Goal: Task Accomplishment & Management: Manage account settings

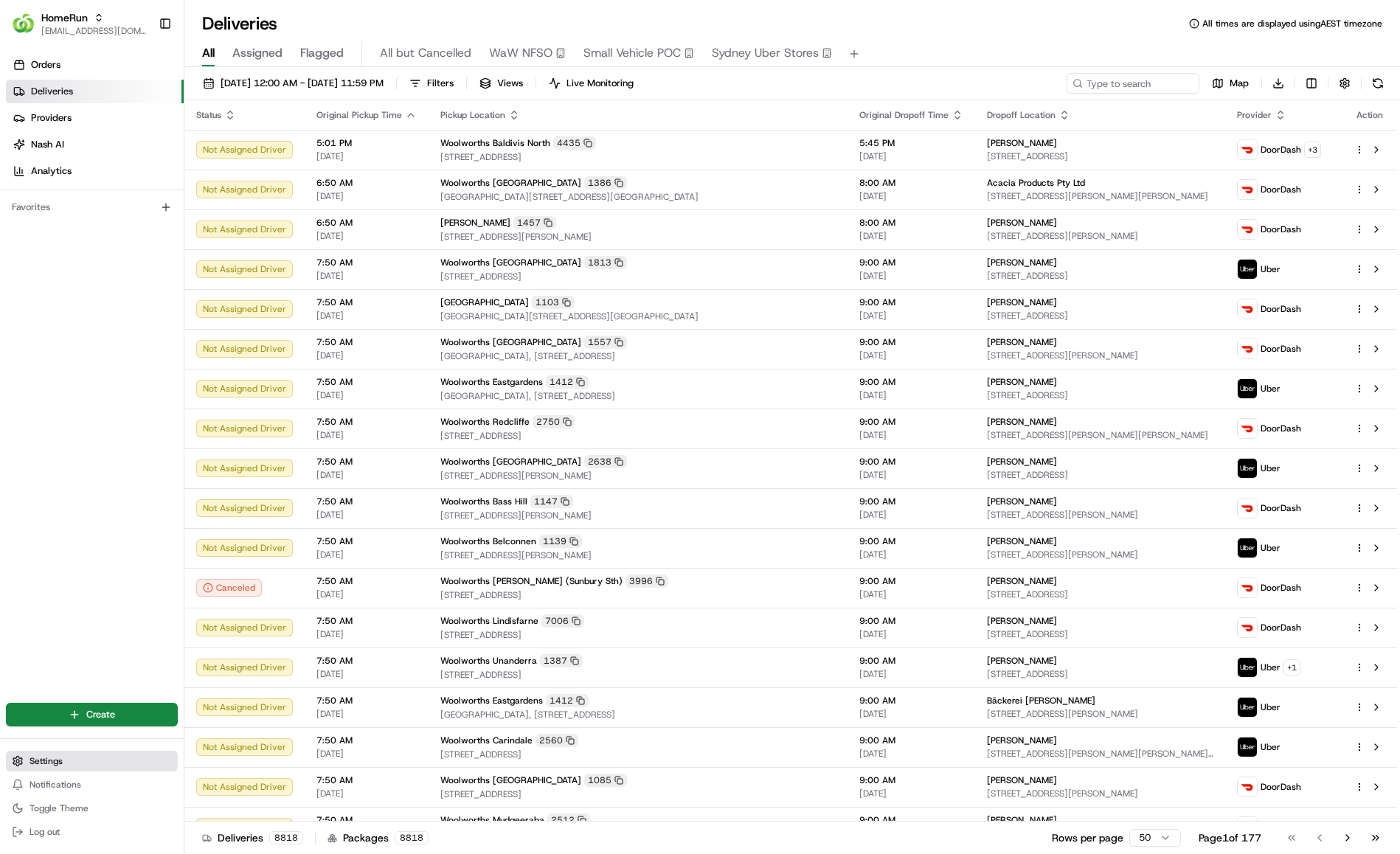
click at [25, 762] on button "Settings" at bounding box center [91, 761] width 172 height 21
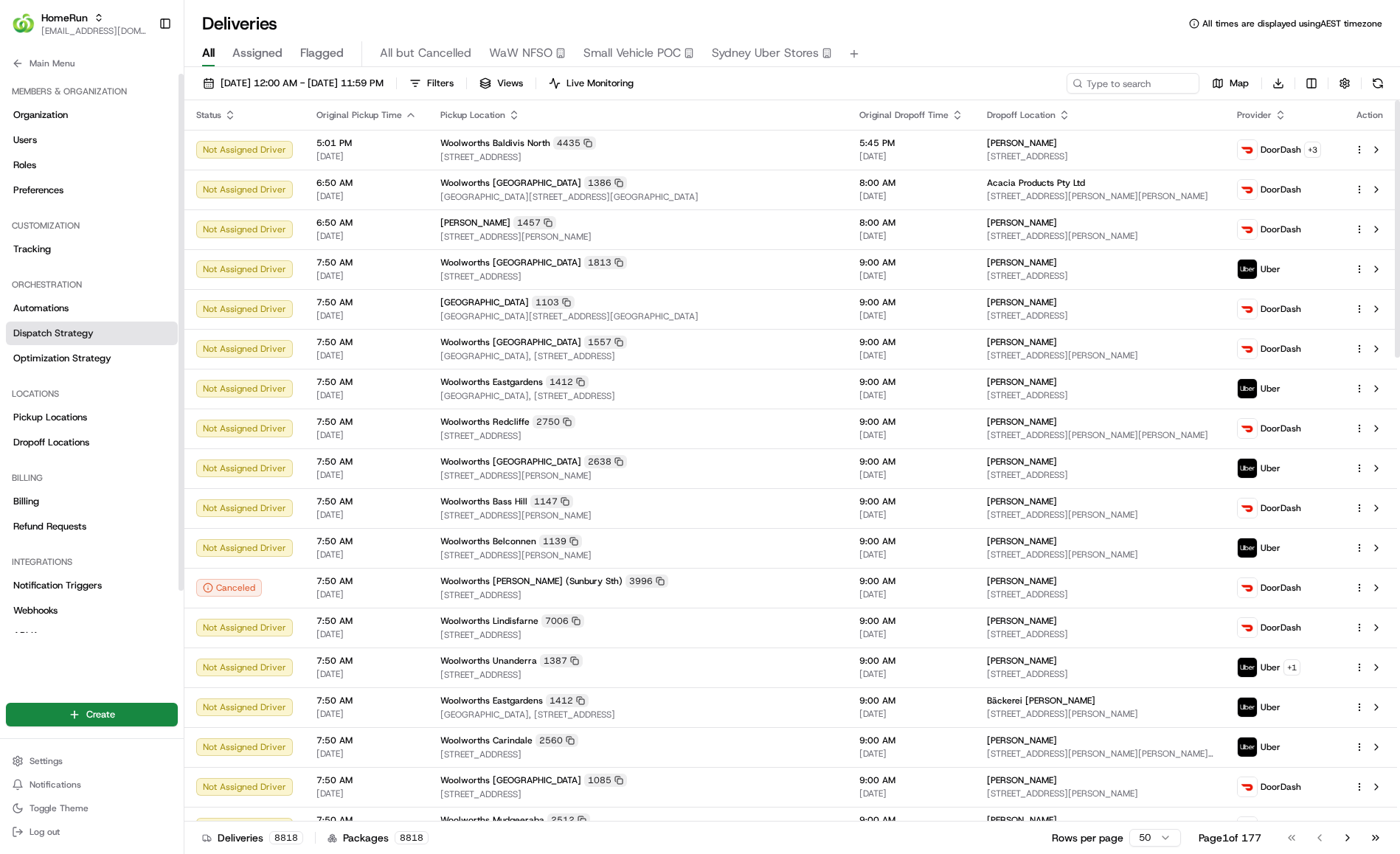
click at [104, 344] on link "Dispatch Strategy" at bounding box center [91, 333] width 172 height 24
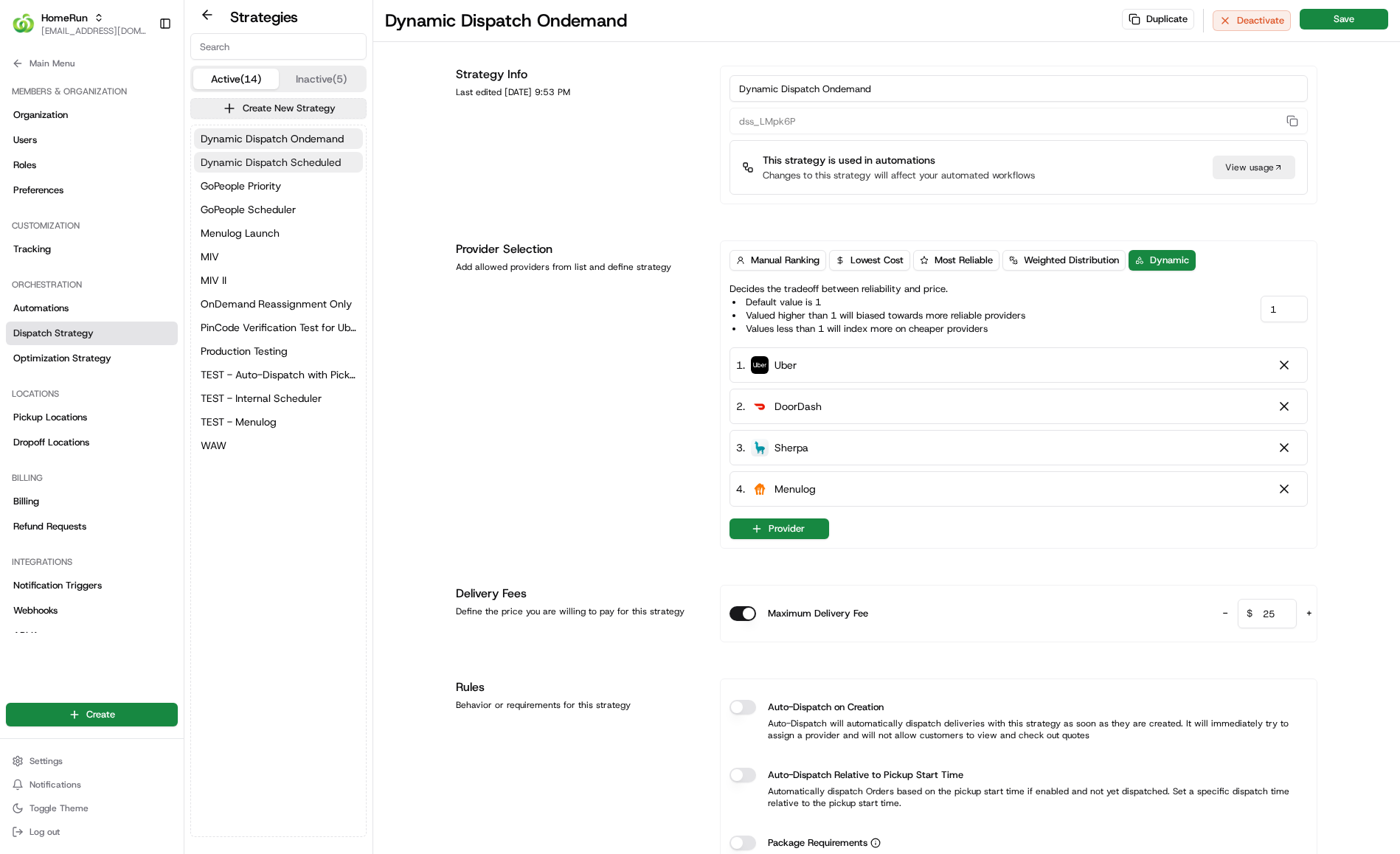
click at [330, 167] on span "Dynamic Dispatch Scheduled" at bounding box center [271, 161] width 140 height 14
click at [231, 142] on span "Dynamic Dispatch Ondemand" at bounding box center [272, 138] width 143 height 14
click at [239, 161] on span "Dynamic Dispatch Scheduled" at bounding box center [271, 161] width 140 height 14
click at [292, 130] on button "Dynamic Dispatch Ondemand" at bounding box center [278, 139] width 169 height 21
click at [310, 154] on span "Dynamic Dispatch Scheduled" at bounding box center [271, 161] width 140 height 14
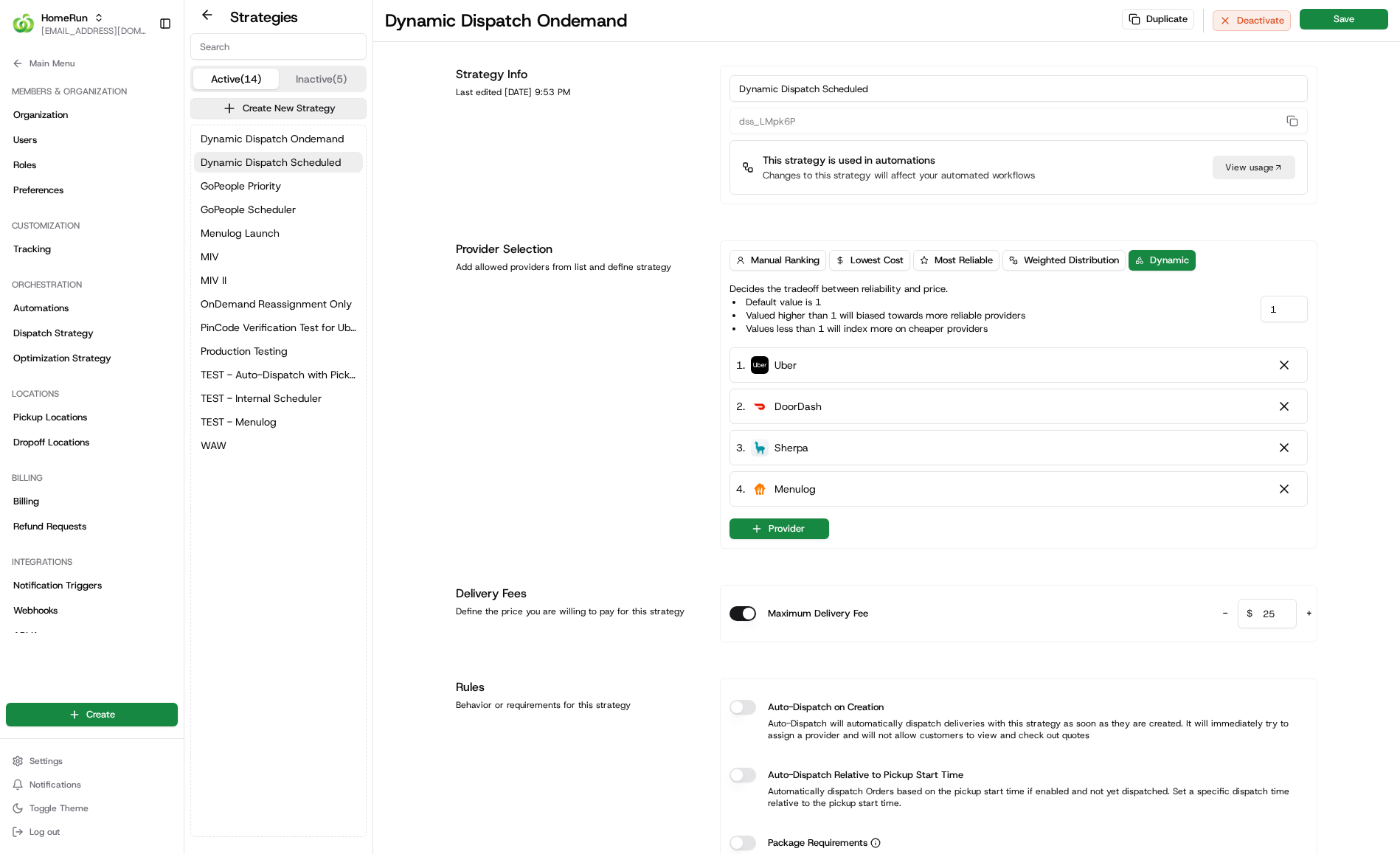
type input "dss_QAn54v"
click at [304, 138] on span "Dynamic Dispatch Ondemand" at bounding box center [272, 138] width 143 height 14
click at [308, 161] on span "Dynamic Dispatch Scheduled" at bounding box center [271, 161] width 140 height 14
click at [77, 352] on span "Optimization Strategy" at bounding box center [62, 359] width 98 height 13
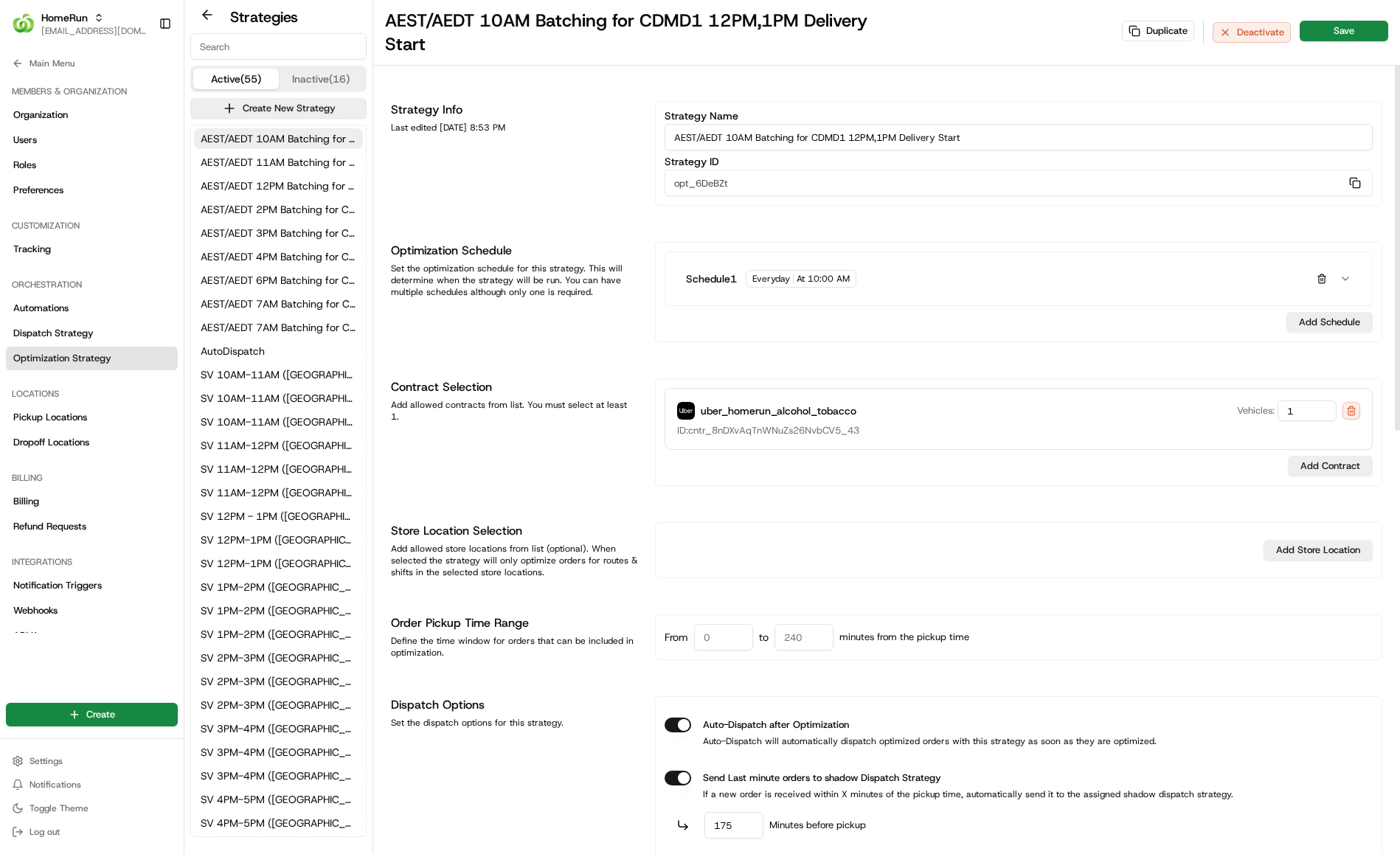
click at [293, 79] on button "Inactive (16)" at bounding box center [321, 79] width 85 height 21
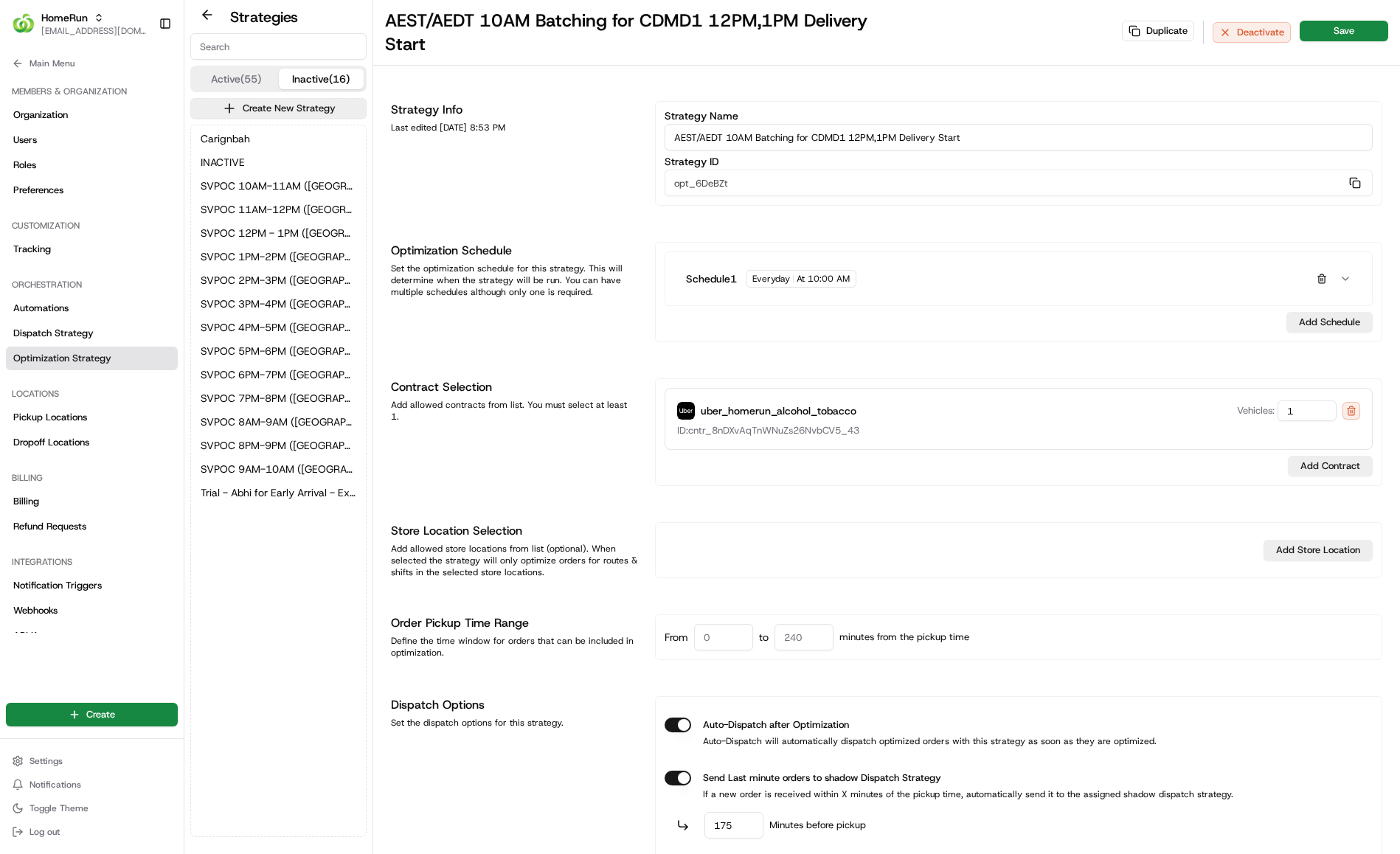
click at [250, 81] on button "Active (55)" at bounding box center [235, 79] width 85 height 21
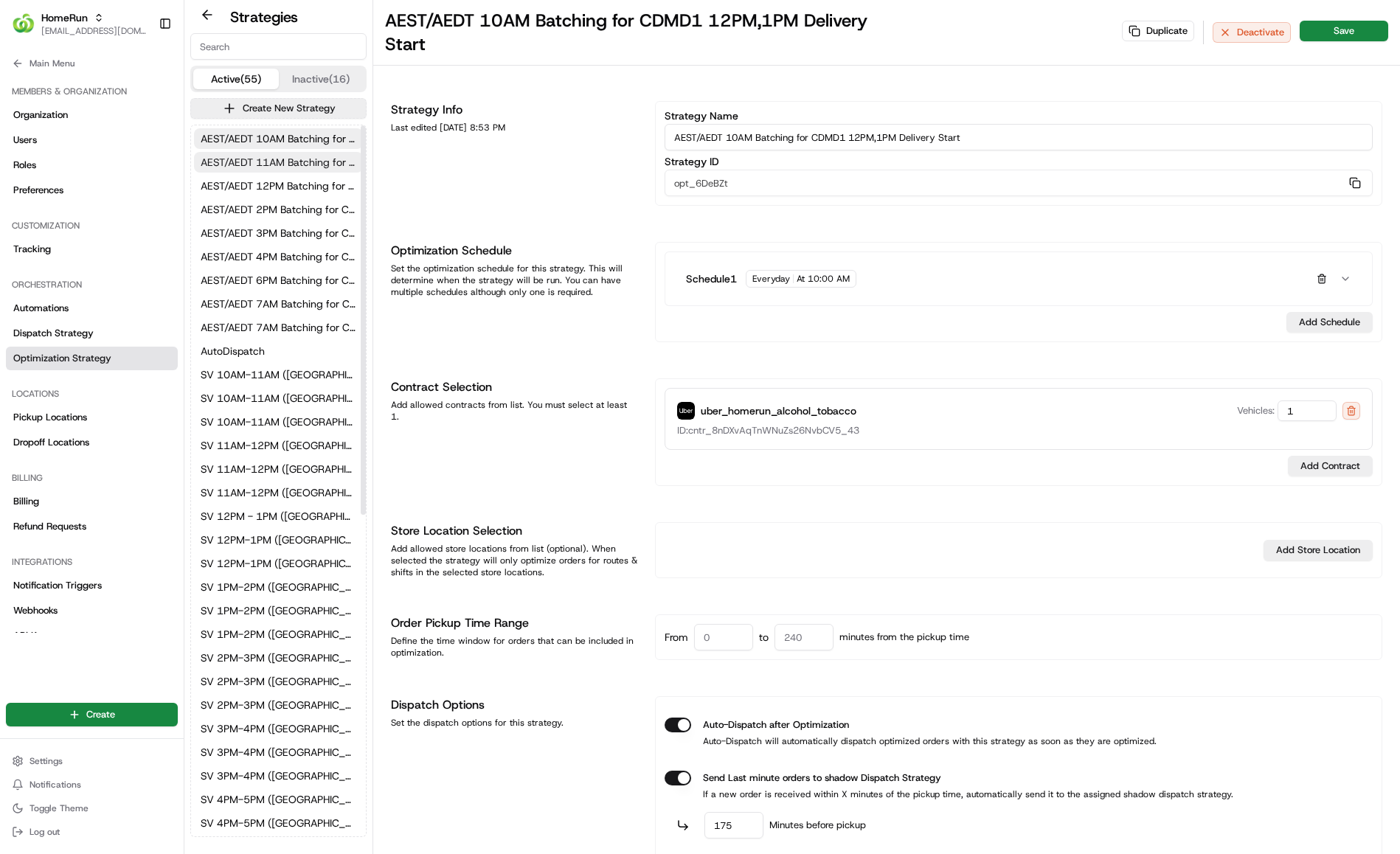
click at [273, 154] on span "AEST/AEDT 11AM Batching for CDME 1PM,2PM,3PM,4PM Delivery Start" at bounding box center [278, 161] width 155 height 14
click at [288, 135] on span "AEST/AEDT 10AM Batching for CDMD1 12PM,1PM Delivery Start" at bounding box center [278, 138] width 155 height 14
type input "AEST/AEDT 10AM Batching for CDMD1 12PM,1PM Delivery Start"
type input "opt_6DeBZt"
type input "175"
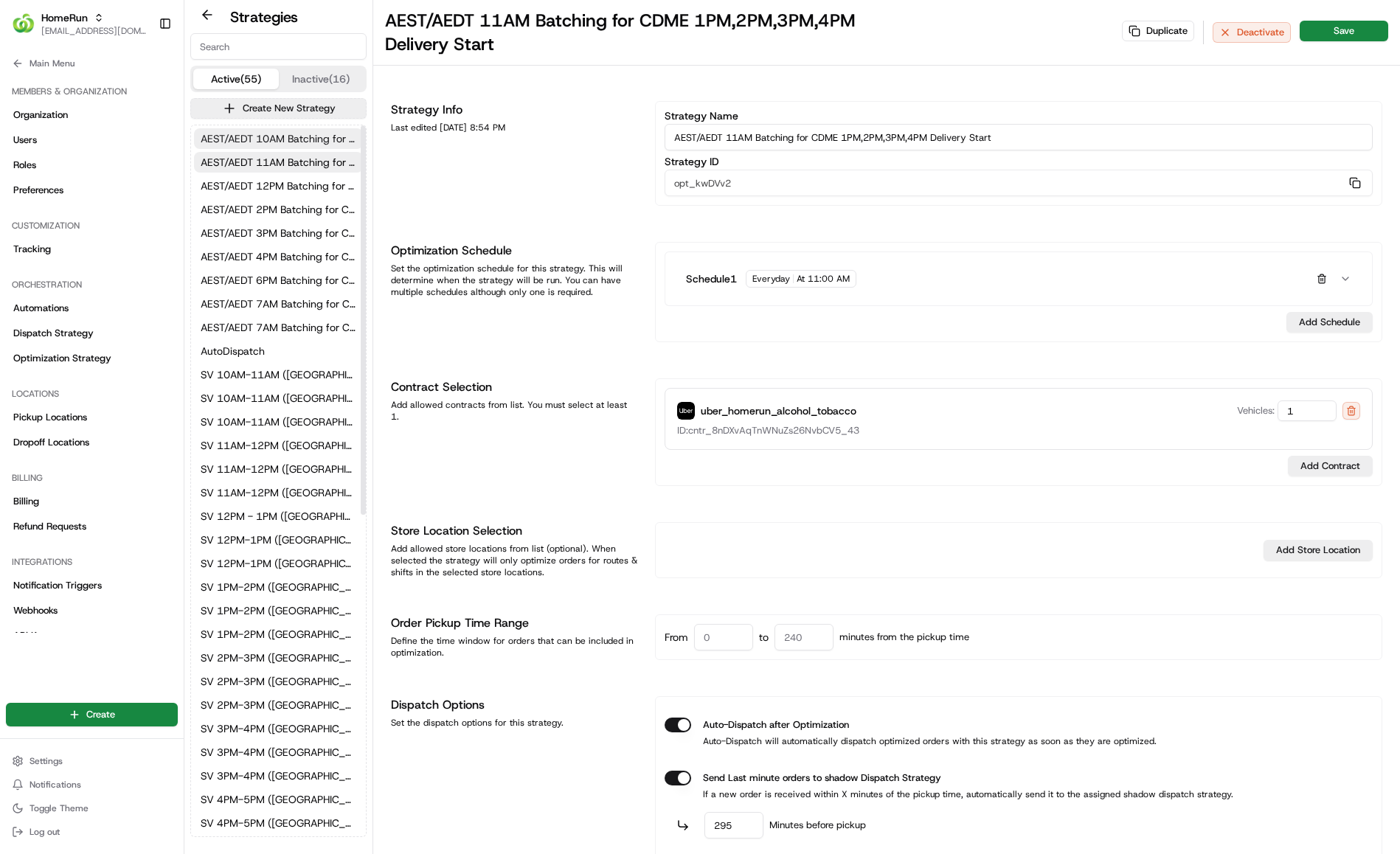
type input "180"
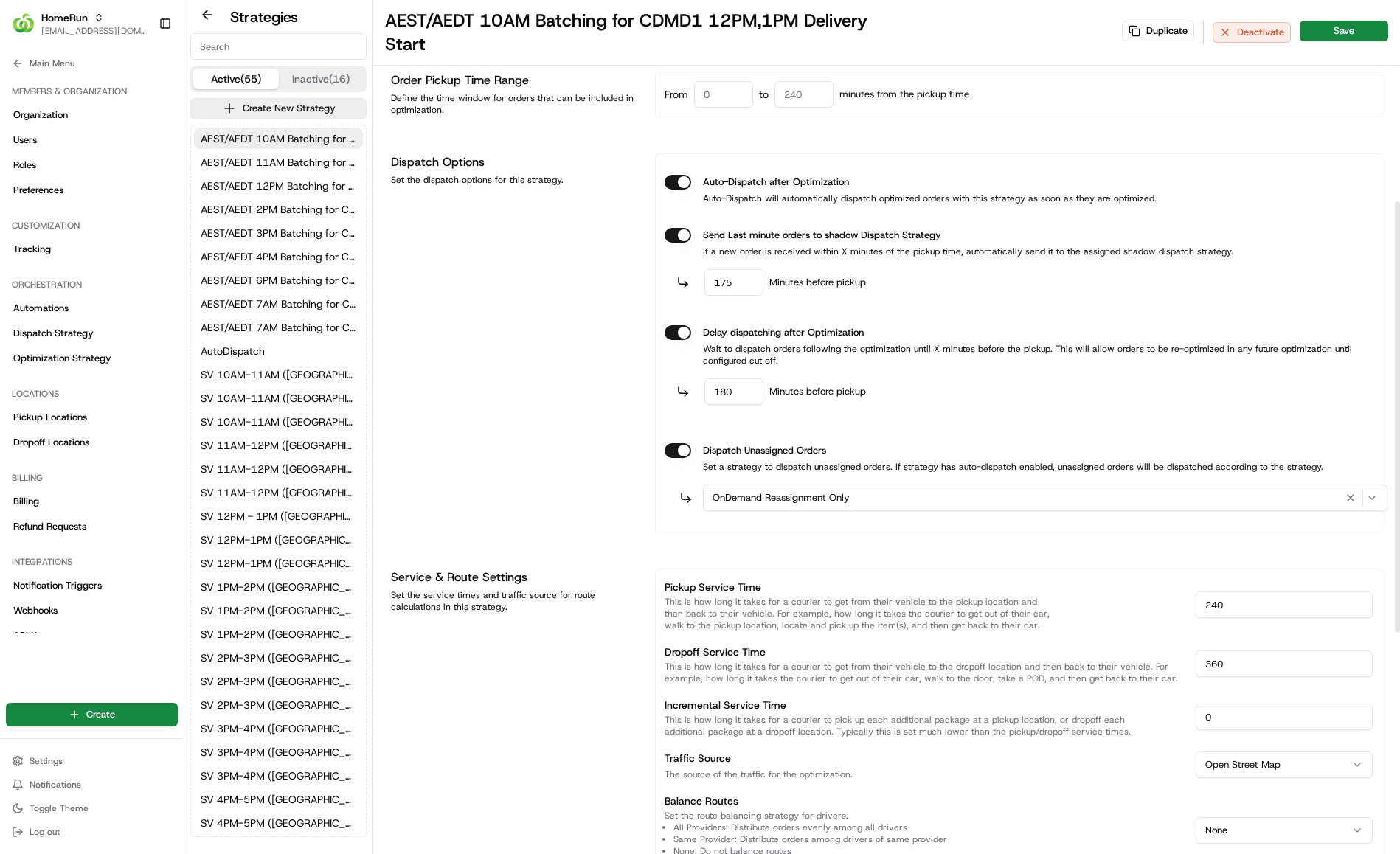
scroll to position [397, 0]
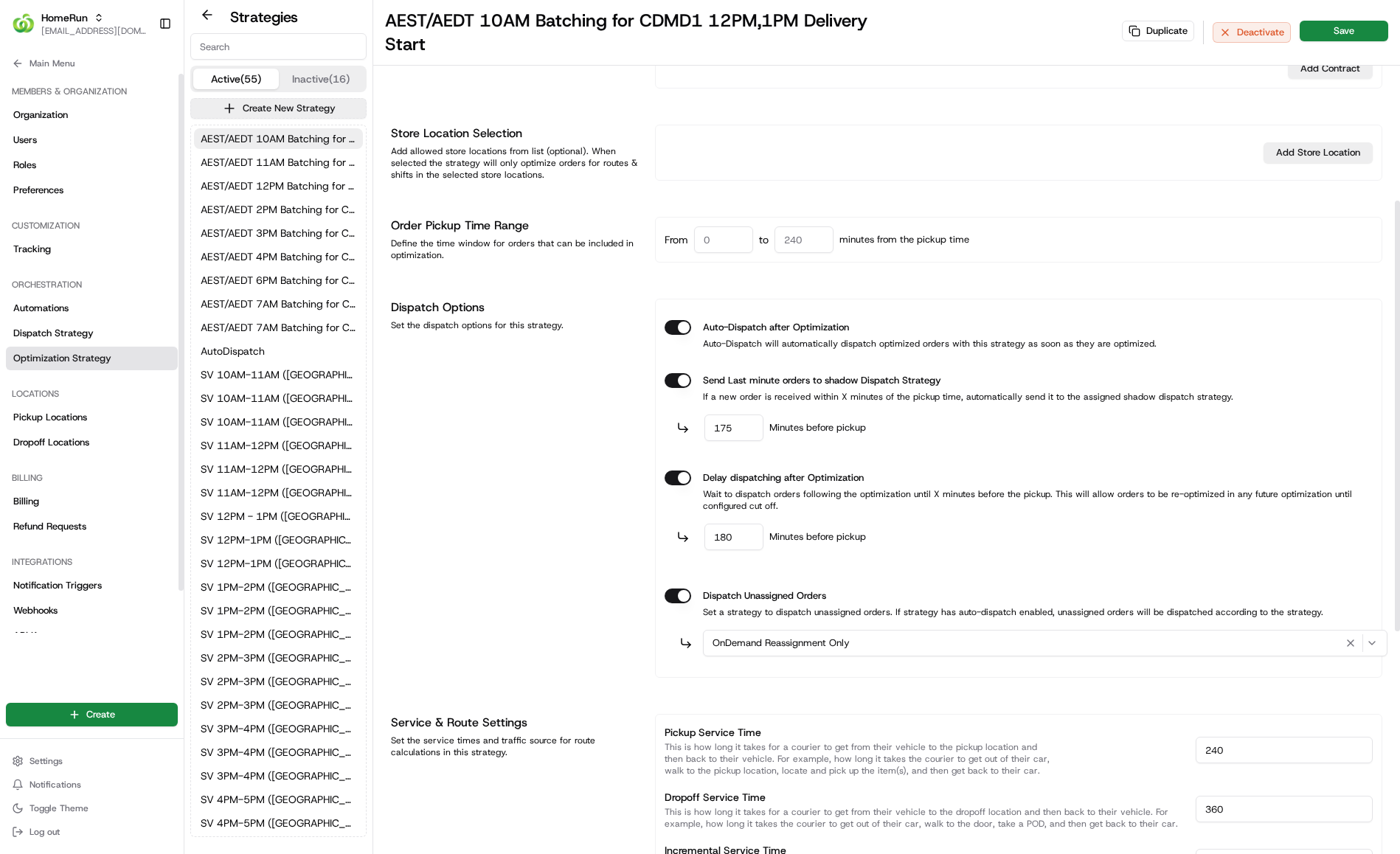
click at [97, 350] on link "Optimization Strategy" at bounding box center [91, 358] width 172 height 24
click at [78, 311] on link "Automations" at bounding box center [91, 308] width 172 height 24
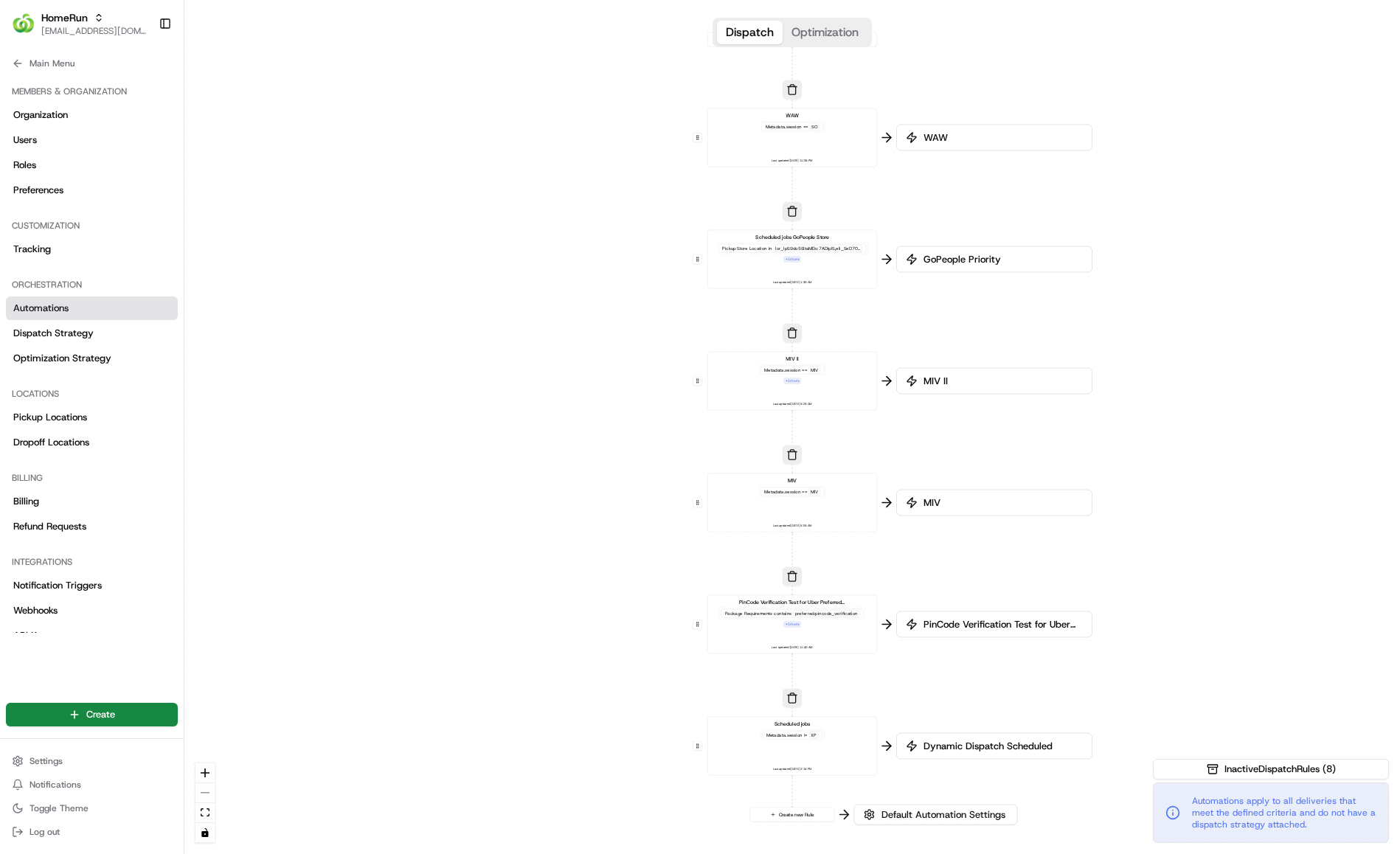
click at [845, 45] on div "Dispatch Optimization" at bounding box center [792, 32] width 159 height 30
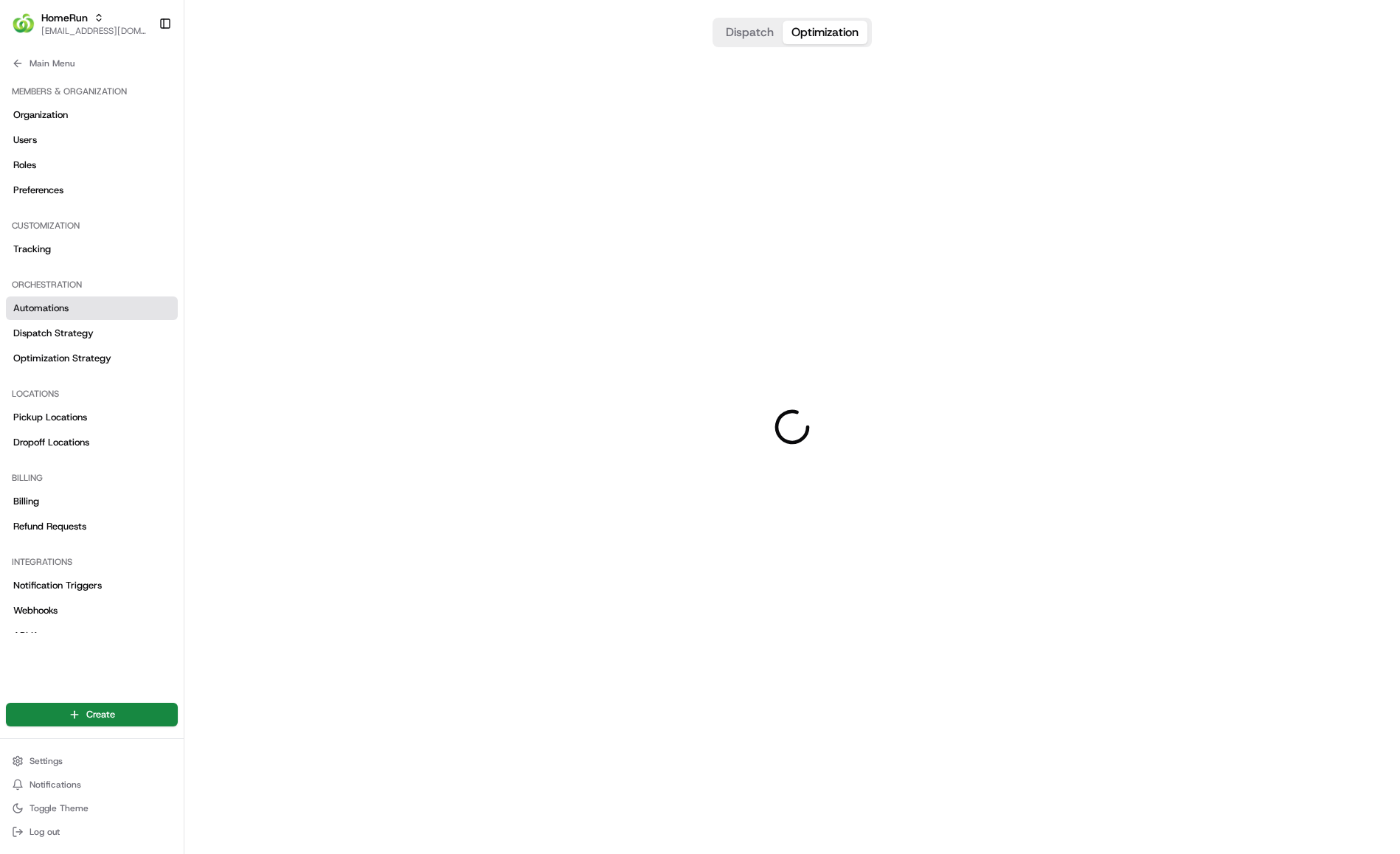
click at [843, 40] on button "Optimization" at bounding box center [824, 33] width 84 height 24
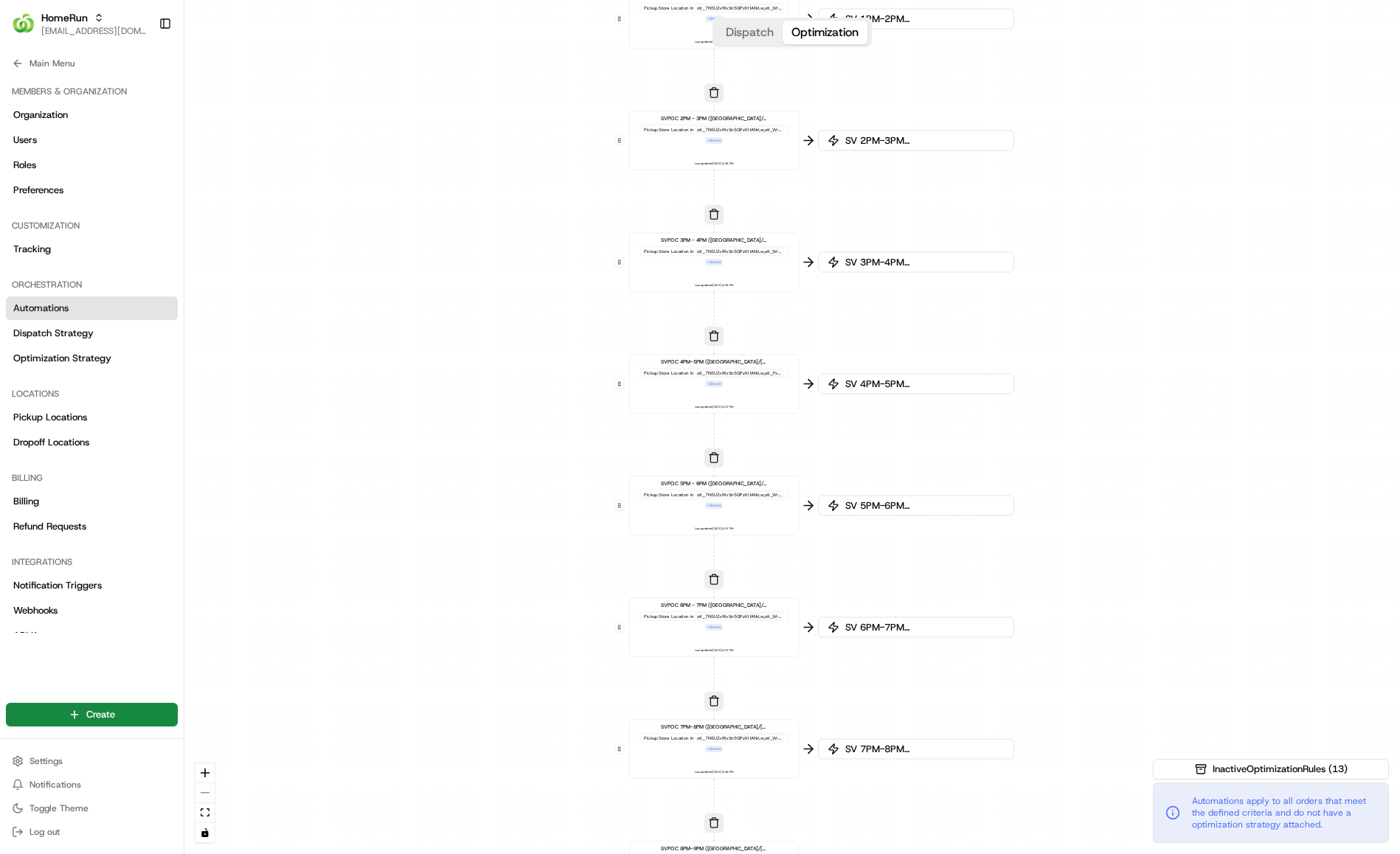
drag, startPoint x: 1141, startPoint y: 171, endPoint x: 1066, endPoint y: 642, distance: 476.9
click at [1066, 642] on div "0 0 0 0 0 0 0 0 0 0 0 0 0 0 0 0 0 0 0 0 0 0 0 0 0 0 0 0 0 0 0 0 0 0 0 0 0 0 0 0…" at bounding box center [792, 427] width 1216 height 854
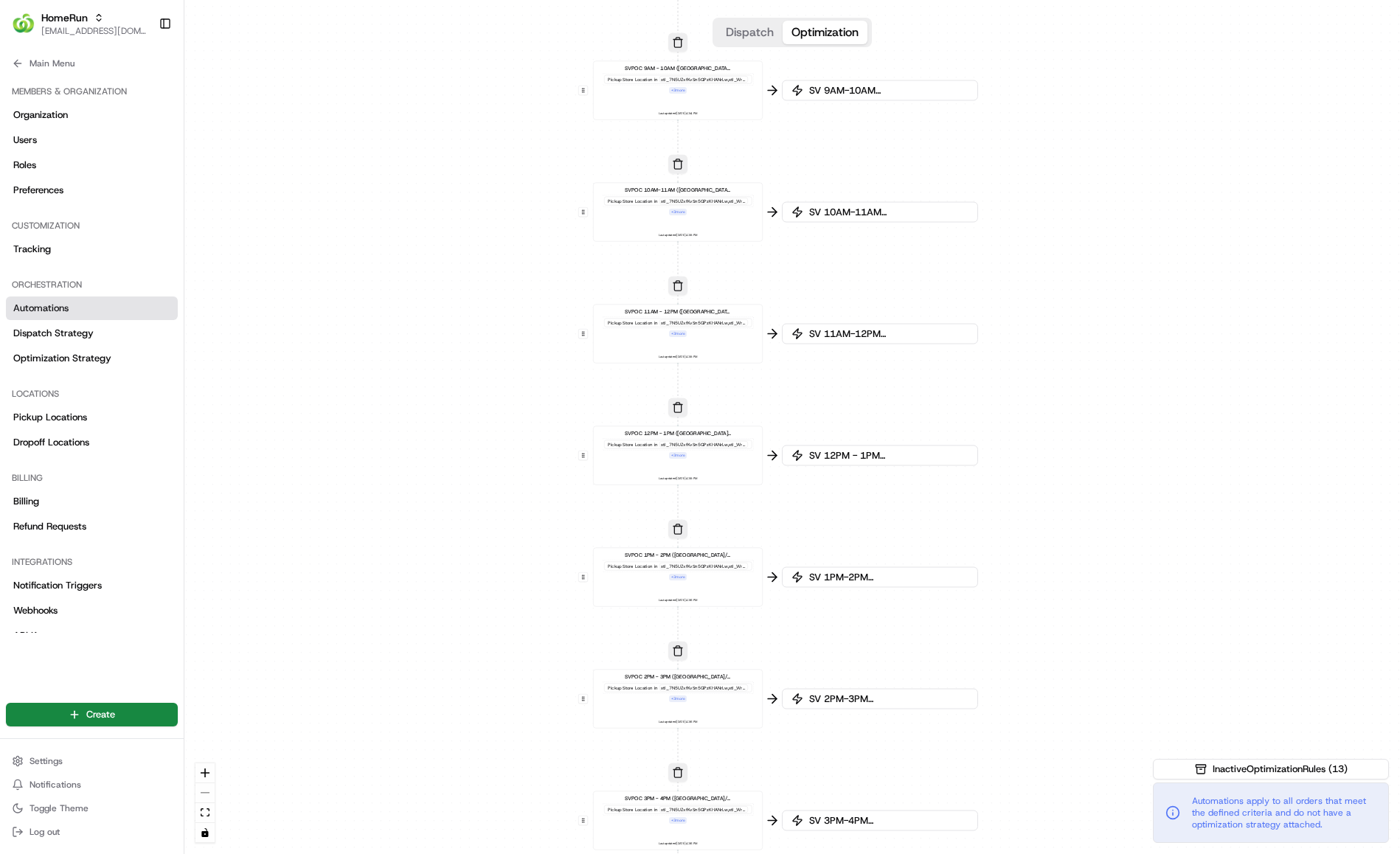
drag, startPoint x: 1120, startPoint y: 111, endPoint x: 1080, endPoint y: 565, distance: 455.8
click at [1080, 565] on div "0 0 0 0 0 0 0 0 0 0 0 0 0 0 0 0 0 0 0 0 0 0 0 0 0 0 0 0 0 0 0 0 0 0 0 0 0 0 0 0…" at bounding box center [792, 427] width 1216 height 854
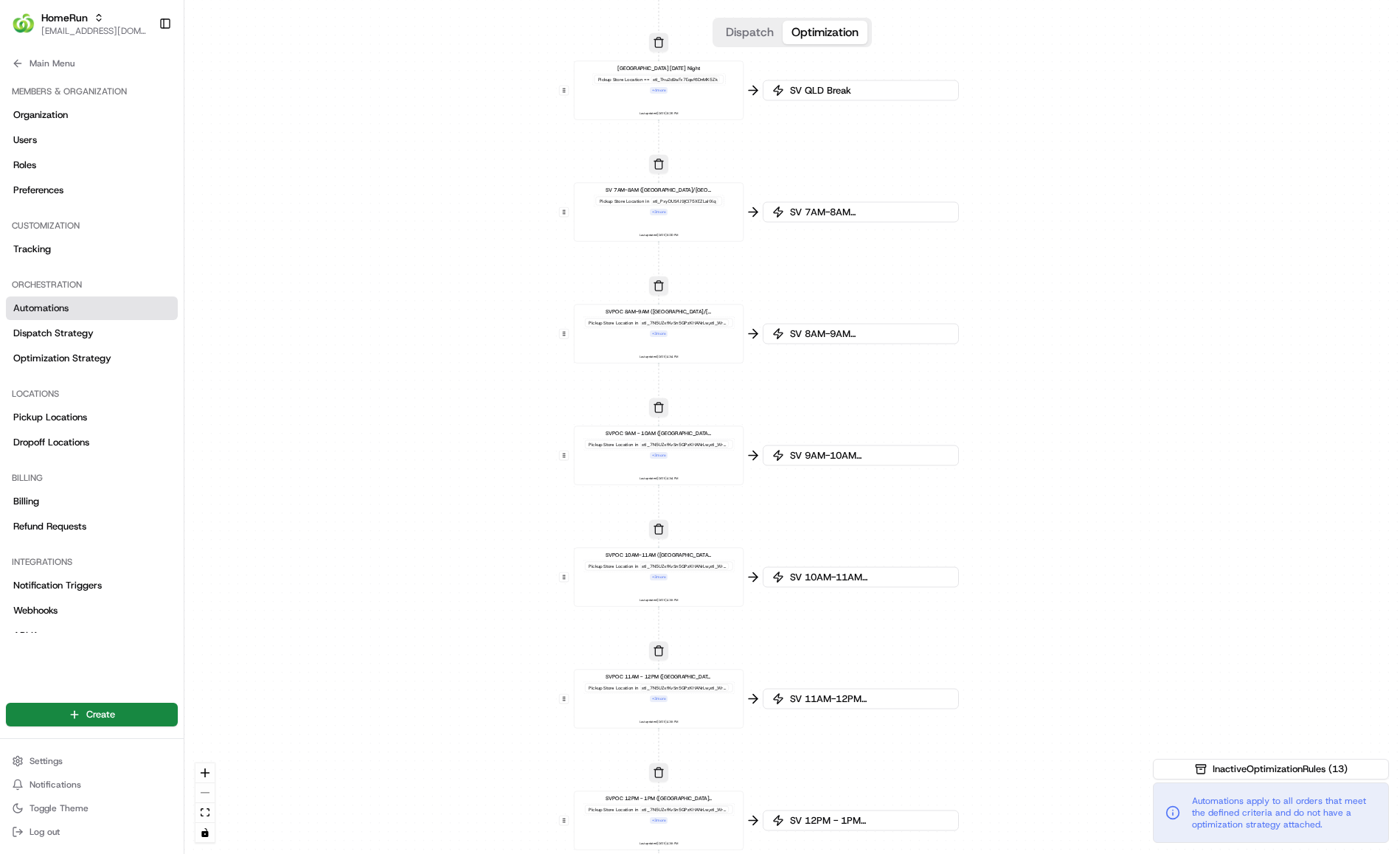
drag, startPoint x: 1106, startPoint y: 186, endPoint x: 1087, endPoint y: 551, distance: 365.5
click at [1087, 551] on div "0 0 0 0 0 0 0 0 0 0 0 0 0 0 0 0 0 0 0 0 0 0 0 0 0 0 0 0 0 0 0 0 0 0 0 0 0 0 0 0…" at bounding box center [792, 427] width 1216 height 854
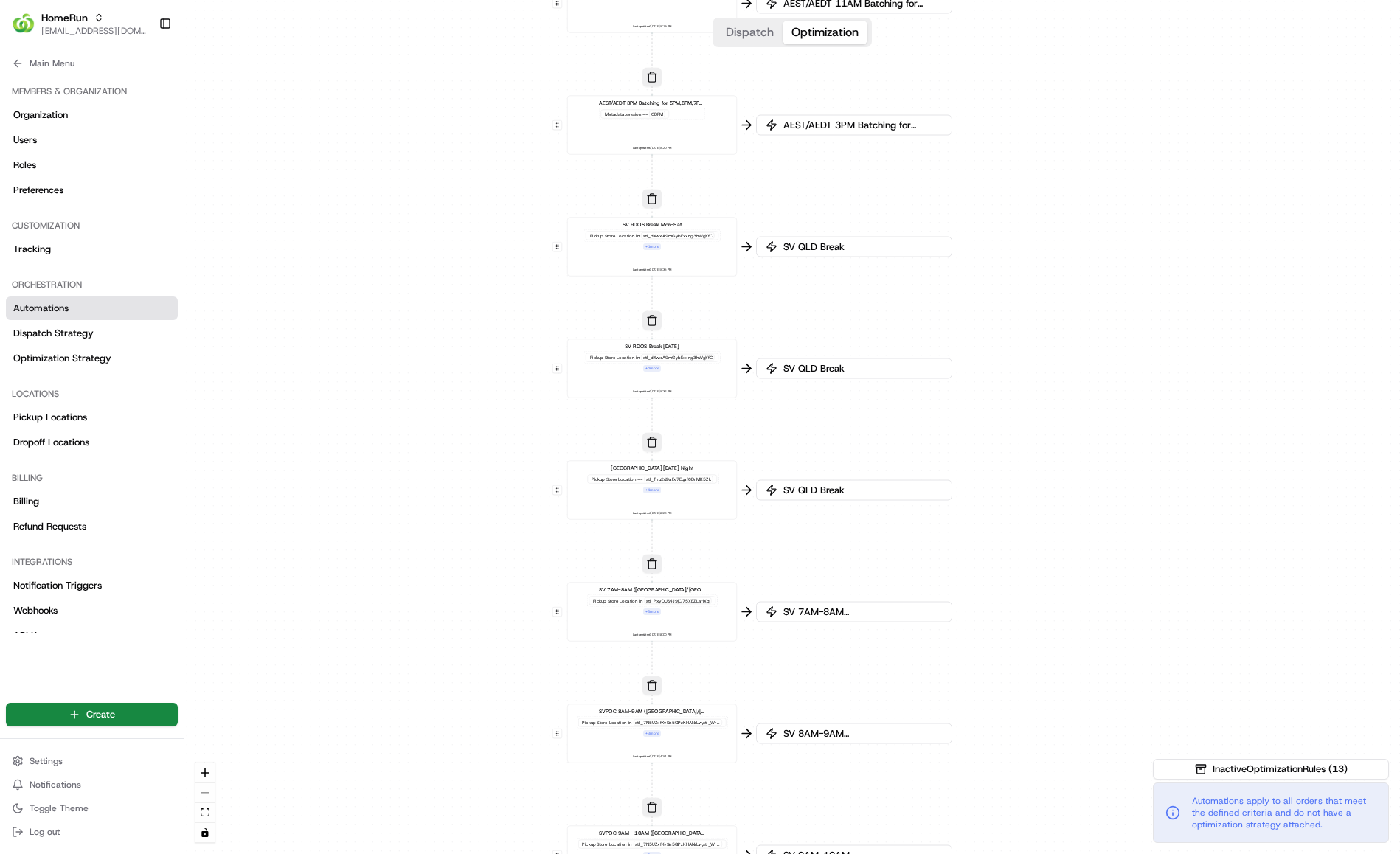
drag, startPoint x: 1118, startPoint y: 147, endPoint x: 1054, endPoint y: 167, distance: 67.1
click at [1111, 546] on div "0 0 0 0 0 0 0 0 0 0 0 0 0 0 0 0 0 0 0 0 0 0 0 0 0 0 0 0 0 0 0 0 0 0 0 0 0 0 0 0…" at bounding box center [792, 427] width 1216 height 854
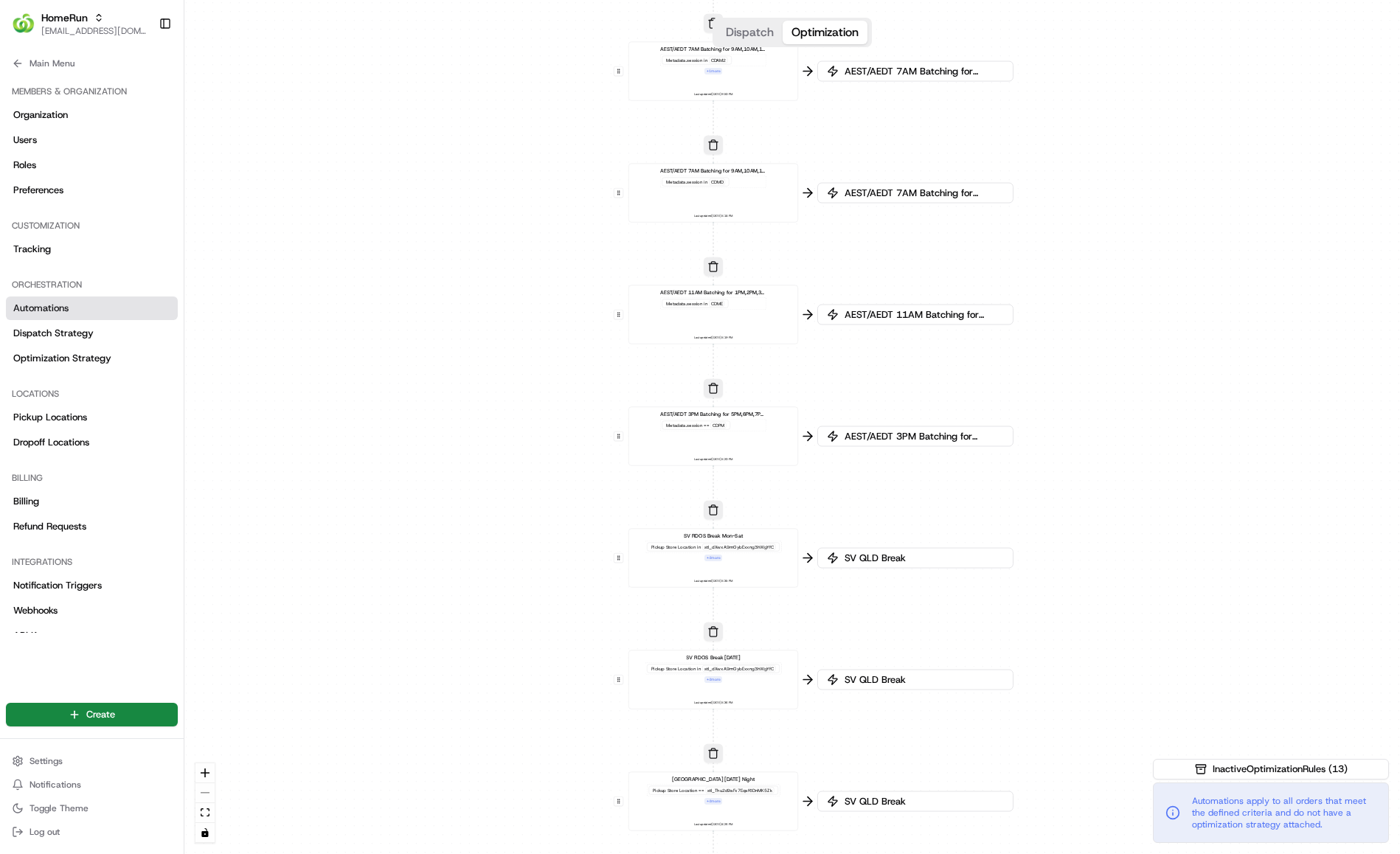
drag, startPoint x: 1052, startPoint y: 155, endPoint x: 1113, endPoint y: 467, distance: 317.9
click at [1113, 467] on div "0 0 0 0 0 0 0 0 0 0 0 0 0 0 0 0 0 0 0 0 0 0 0 0 0 0 0 0 0 0 0 0 0 0 0 0 0 0 0 0…" at bounding box center [792, 427] width 1216 height 854
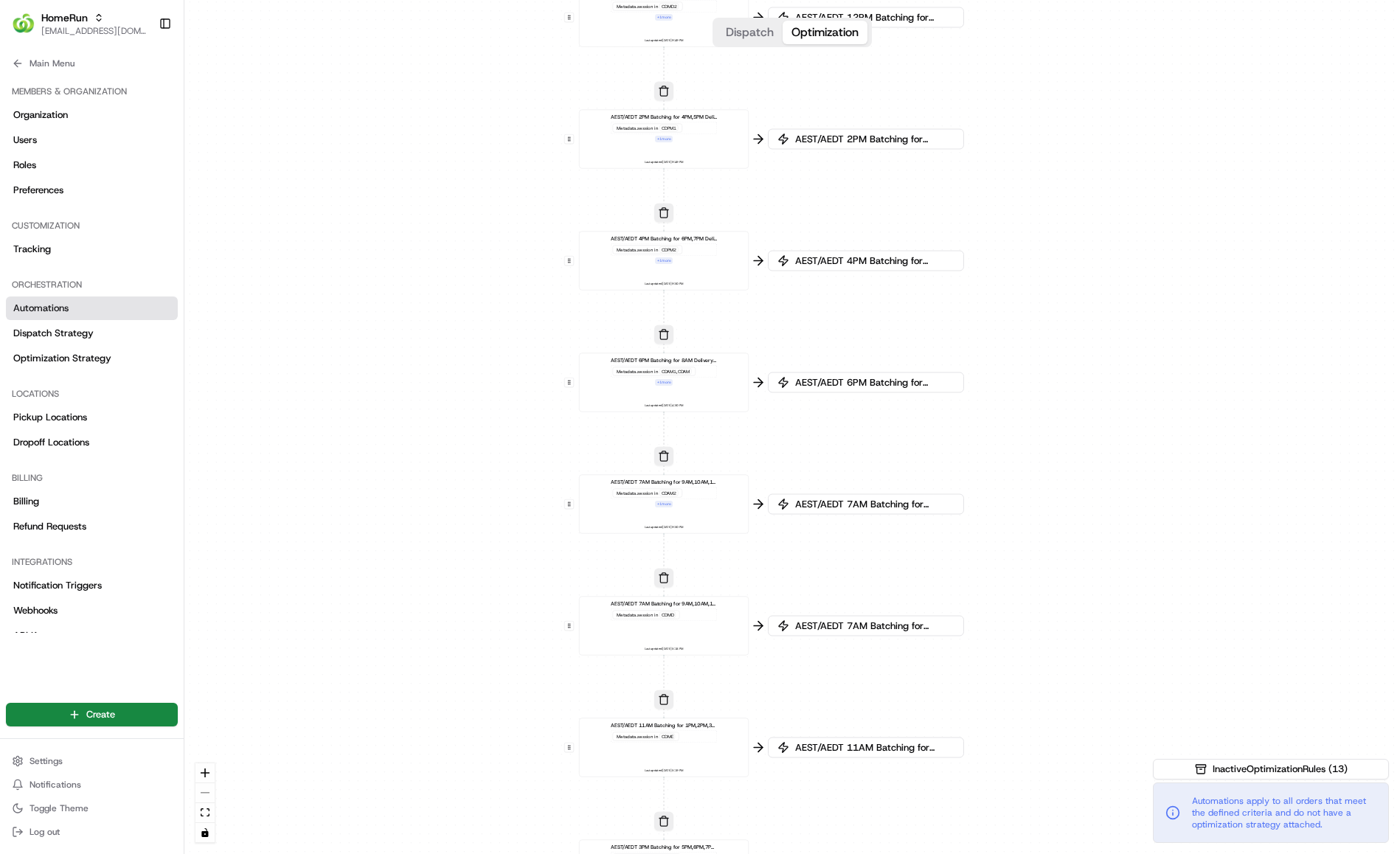
drag, startPoint x: 1117, startPoint y: 326, endPoint x: 1198, endPoint y: 251, distance: 110.4
click at [1085, 581] on div "0 0 0 0 0 0 0 0 0 0 0 0 0 0 0 0 0 0 0 0 0 0 0 0 0 0 0 0 0 0 0 0 0 0 0 0 0 0 0 0…" at bounding box center [792, 427] width 1216 height 854
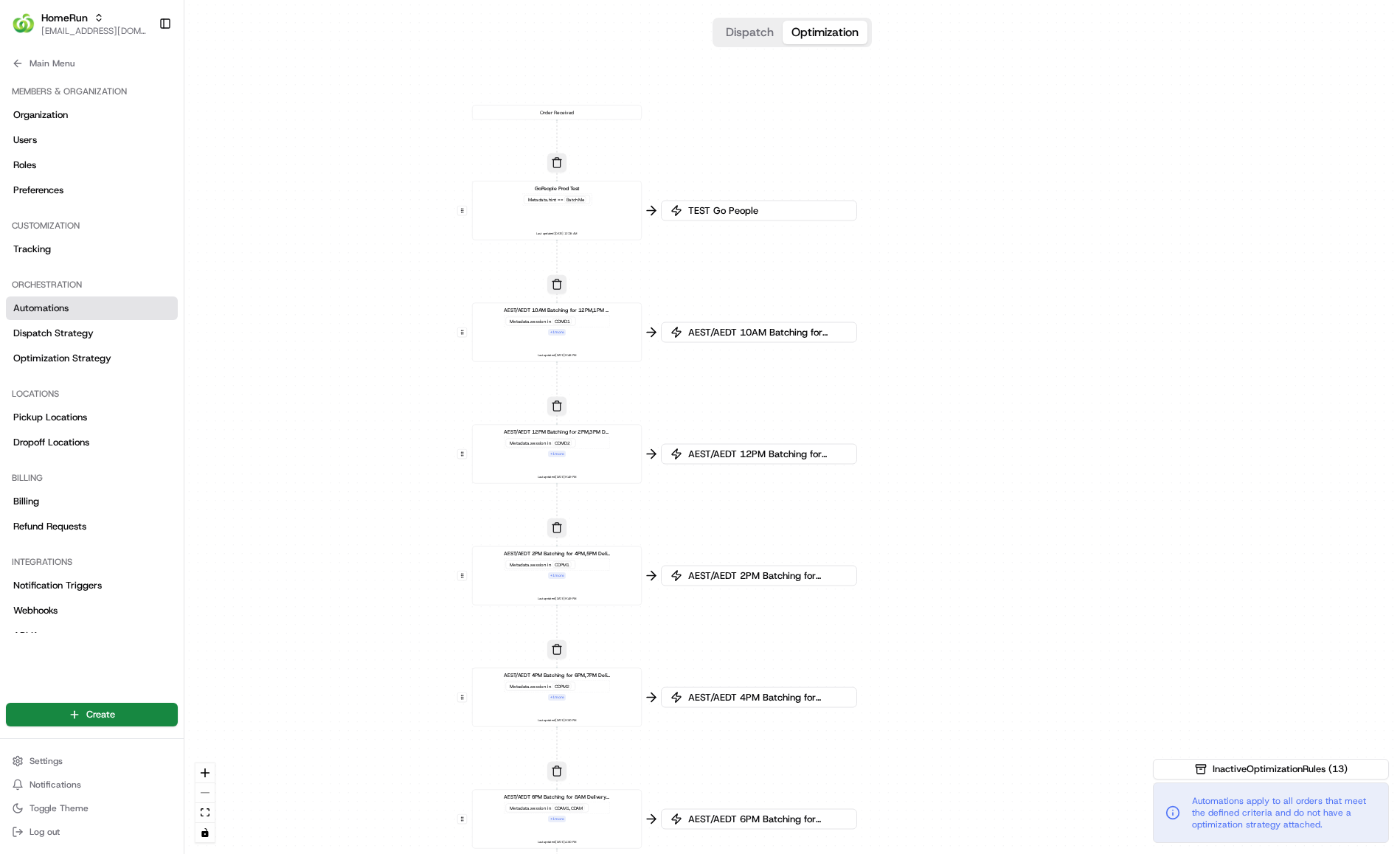
drag, startPoint x: 1118, startPoint y: 497, endPoint x: 1184, endPoint y: 334, distance: 175.9
click at [1090, 643] on div "0 0 0 0 0 0 0 0 0 0 0 0 0 0 0 0 0 0 0 0 0 0 0 0 0 0 0 0 0 0 0 0 0 0 0 0 0 0 0 0…" at bounding box center [792, 427] width 1216 height 854
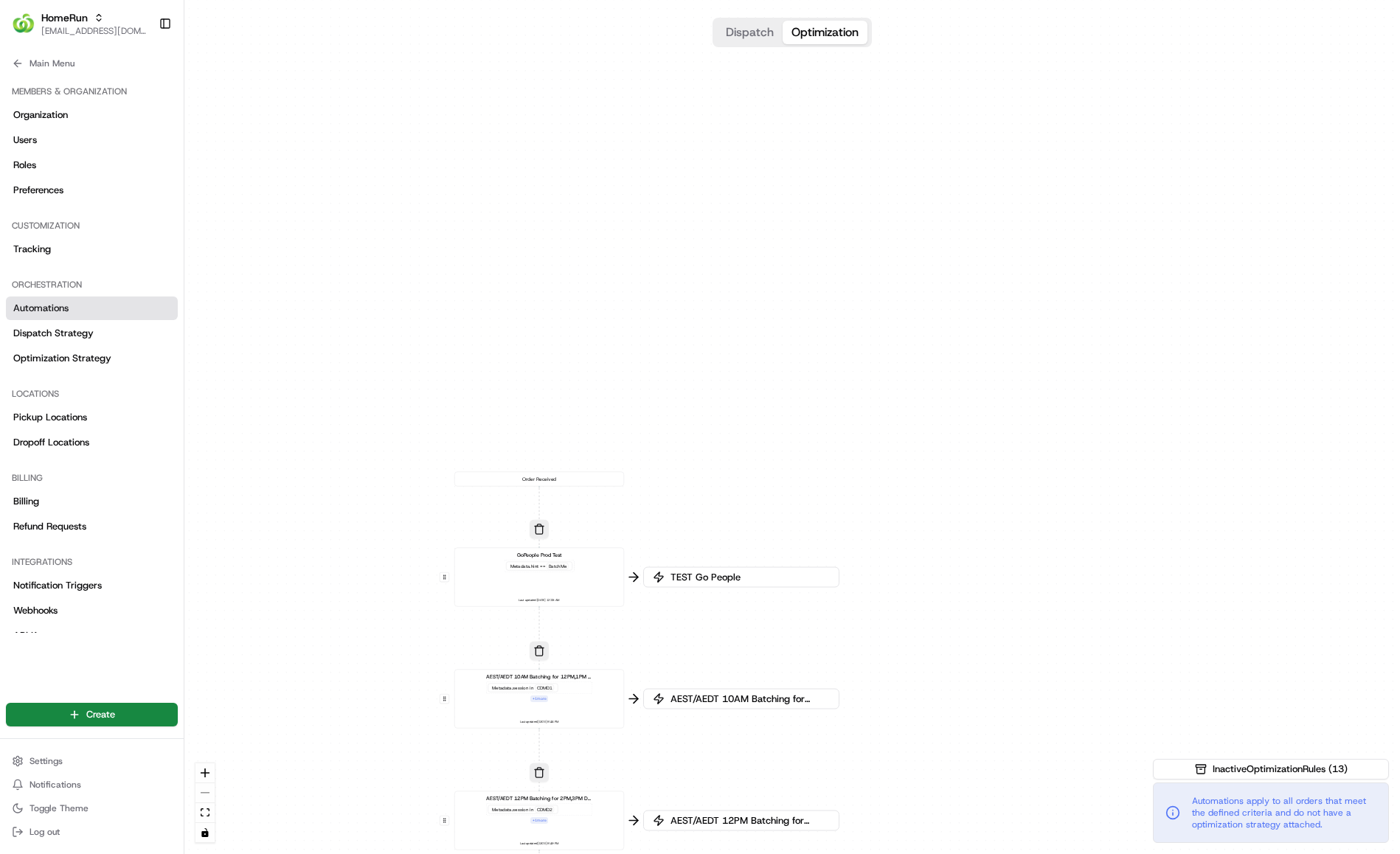
drag, startPoint x: 1192, startPoint y: 351, endPoint x: 1178, endPoint y: 616, distance: 265.4
click at [1178, 616] on div "0 0 0 0 0 0 0 0 0 0 0 0 0 0 0 0 0 0 0 0 0 0 0 0 0 0 0 0 0 0 0 0 0 0 0 0 0 0 0 0…" at bounding box center [792, 427] width 1216 height 854
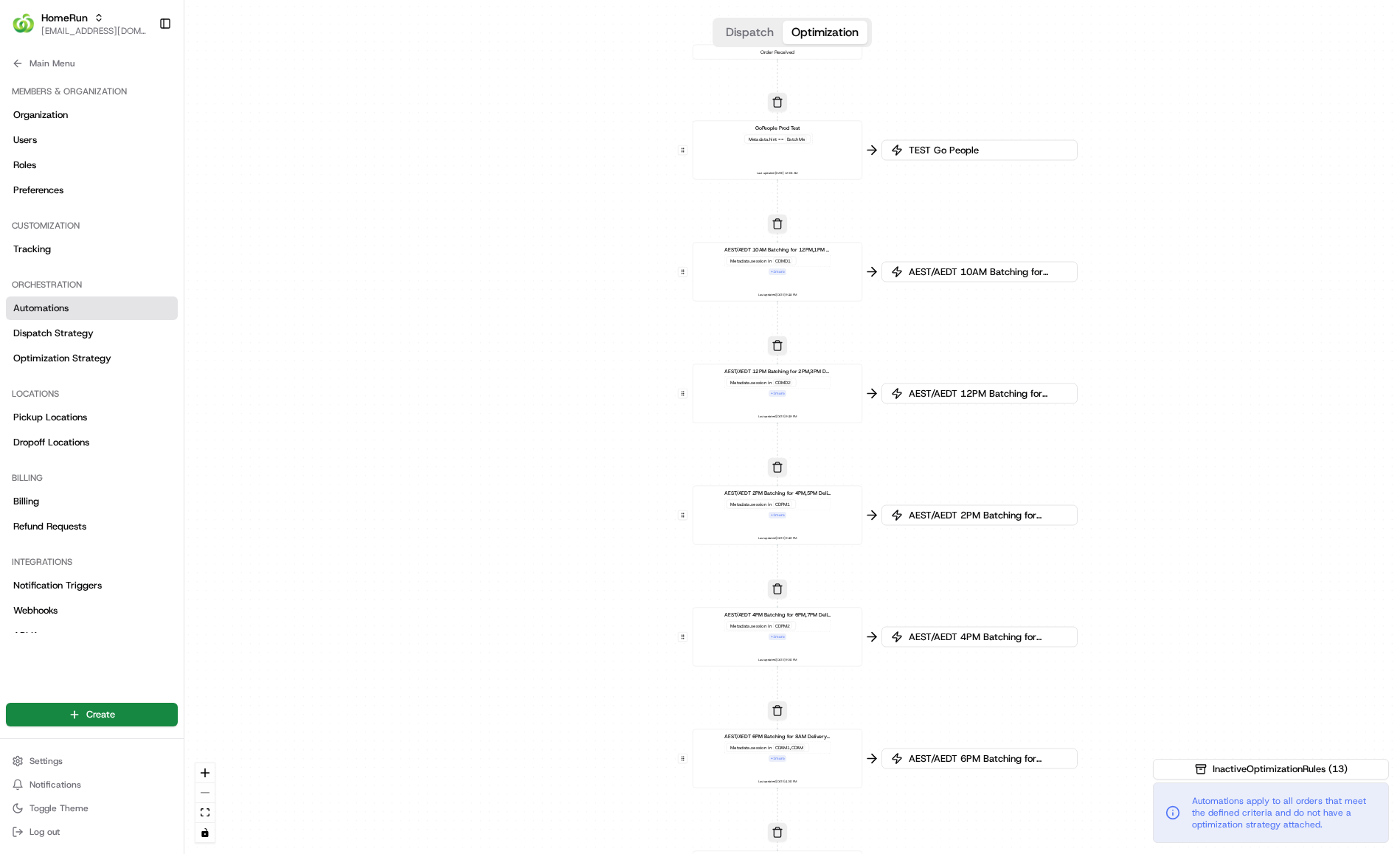
drag, startPoint x: 963, startPoint y: 517, endPoint x: 1171, endPoint y: 141, distance: 429.7
click at [1171, 141] on div "0 0 0 0 0 0 0 0 0 0 0 0 0 0 0 0 0 0 0 0 0 0 0 0 0 0 0 0 0 0 0 0 0 0 0 0 0 0 0 0…" at bounding box center [792, 427] width 1216 height 854
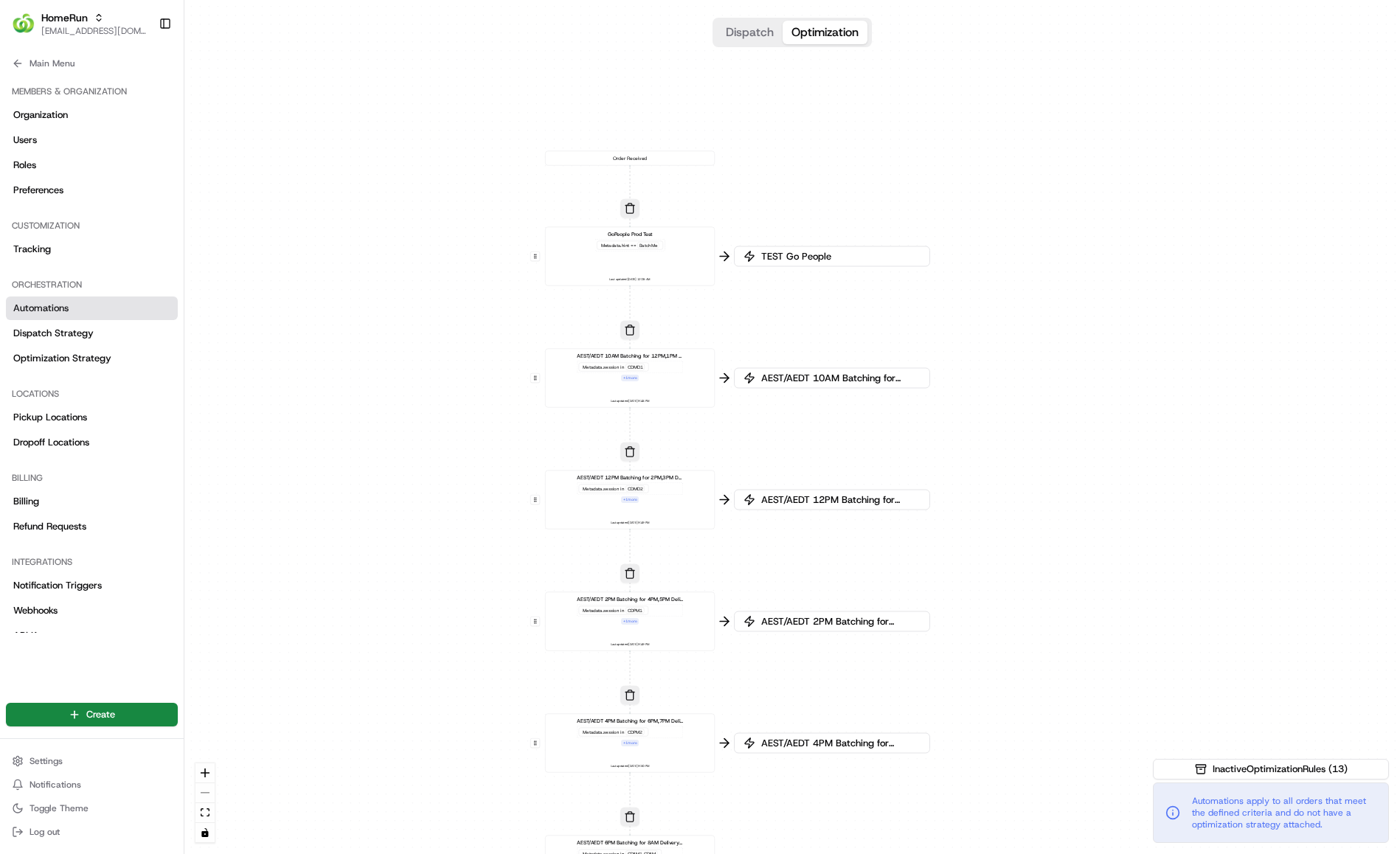
drag, startPoint x: 1206, startPoint y: 206, endPoint x: 1059, endPoint y: 313, distance: 181.8
click at [1059, 313] on div "0 0 0 0 0 0 0 0 0 0 0 0 0 0 0 0 0 0 0 0 0 0 0 0 0 0 0 0 0 0 0 0 0 0 0 0 0 0 0 0…" at bounding box center [792, 427] width 1216 height 854
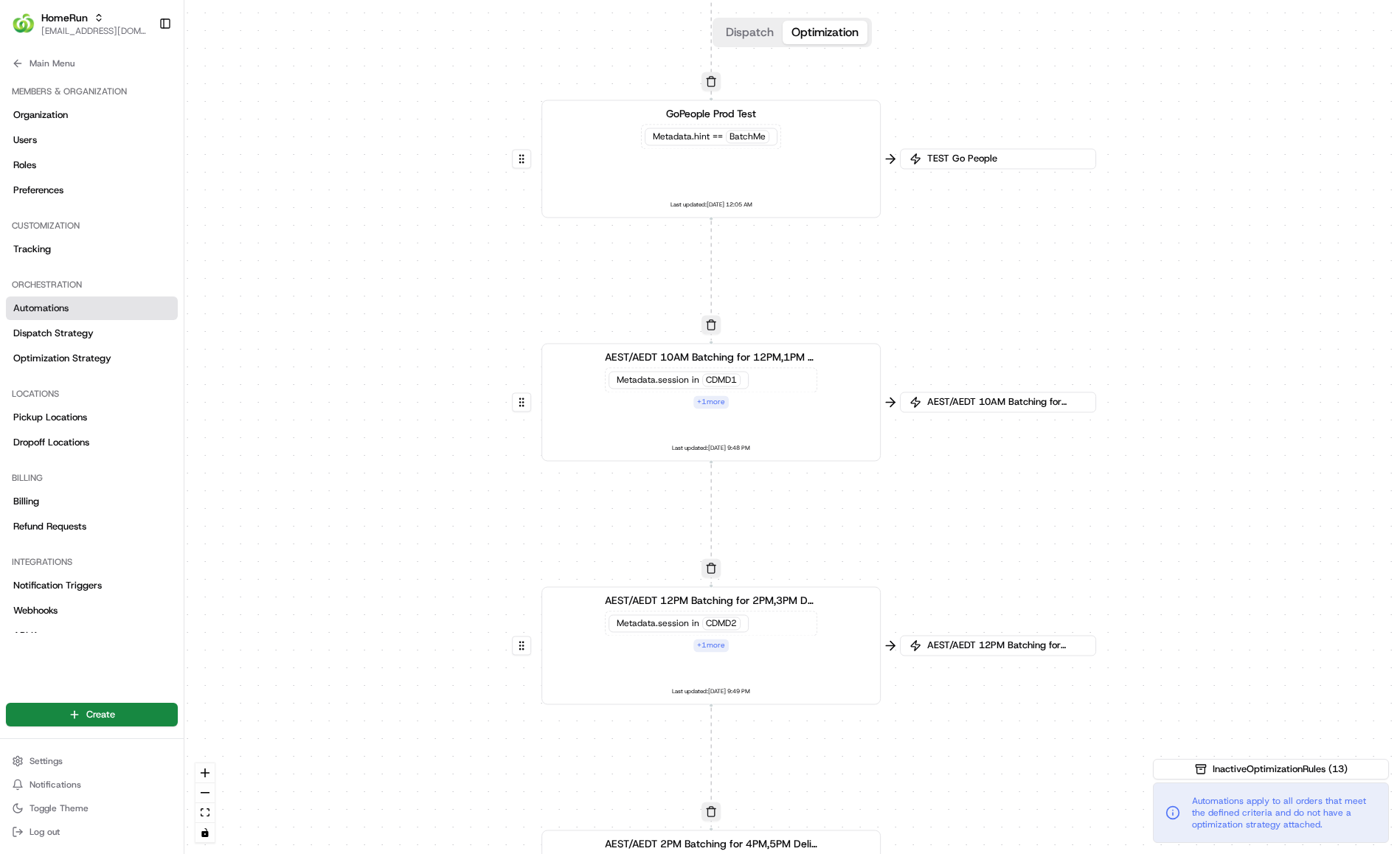
click at [712, 396] on div "+ 1 more" at bounding box center [710, 402] width 36 height 13
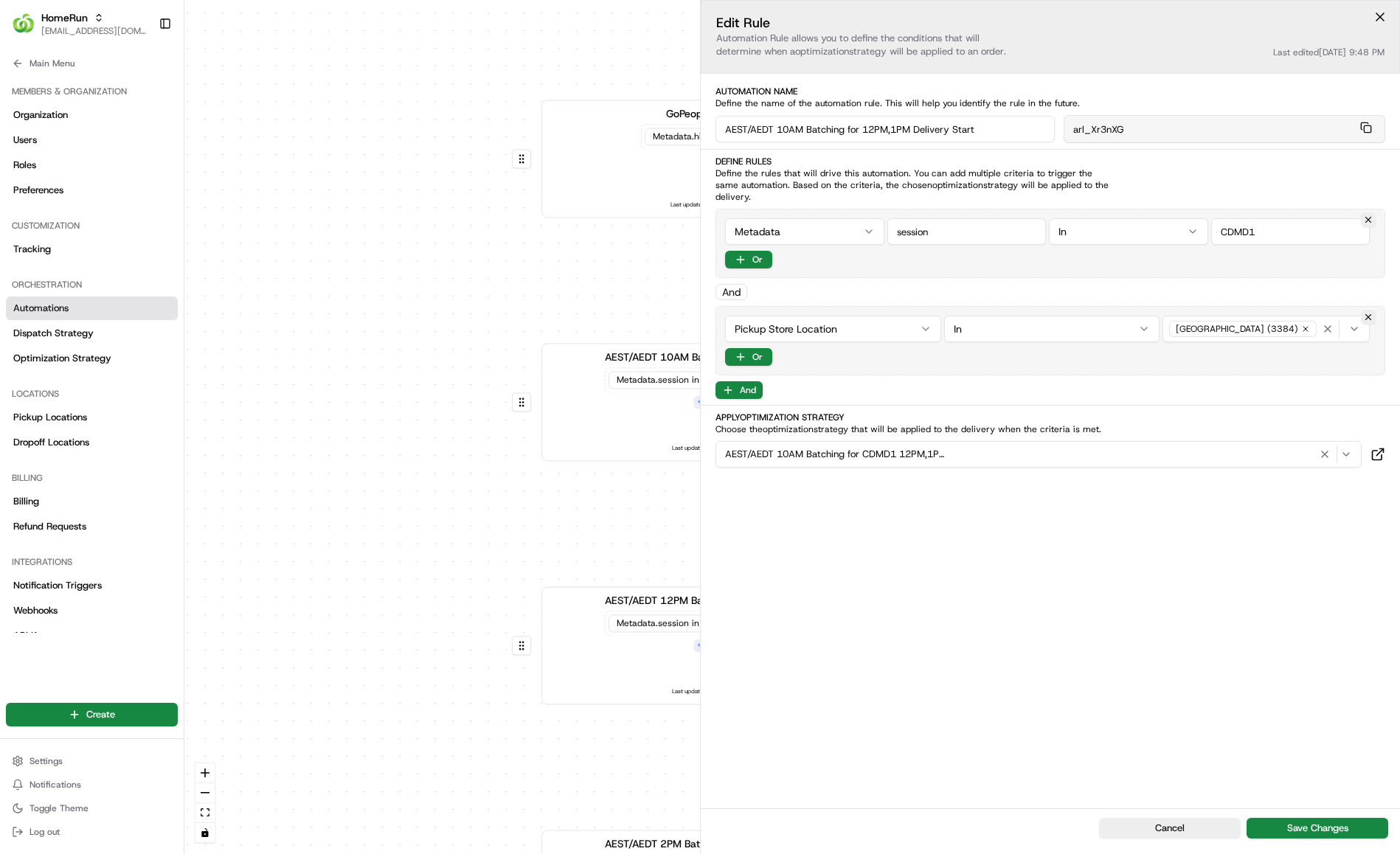
click at [475, 207] on div "0 0 0 0 0 0 0 0 0 0 0 0 0 0 0 0 0 0 0 0 0 0 0 0 0 0 0 0 0 0 0 0 0 0 0 0 0 0 0 0…" at bounding box center [792, 427] width 1216 height 854
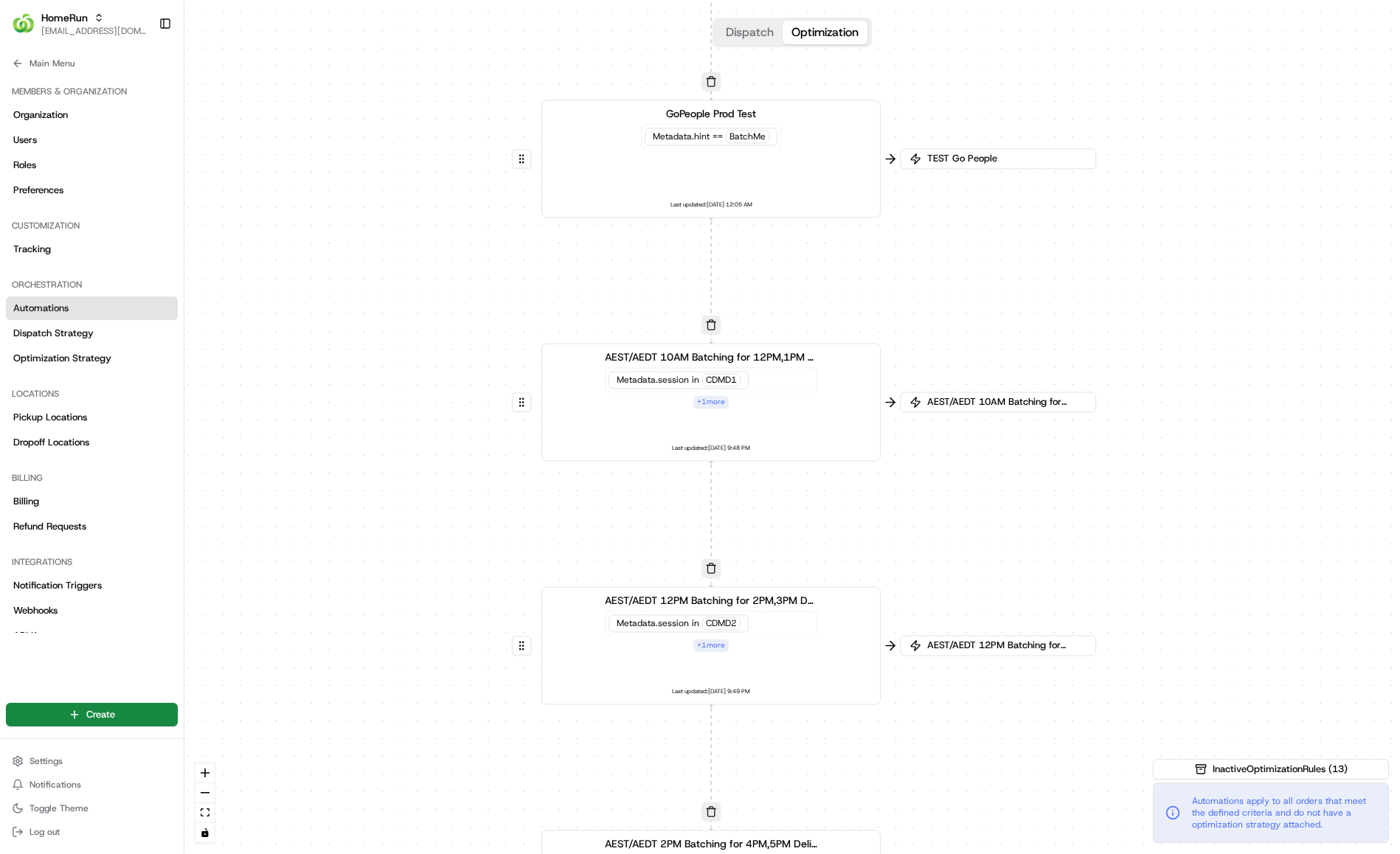
click at [708, 397] on div "+ 1 more" at bounding box center [710, 402] width 36 height 13
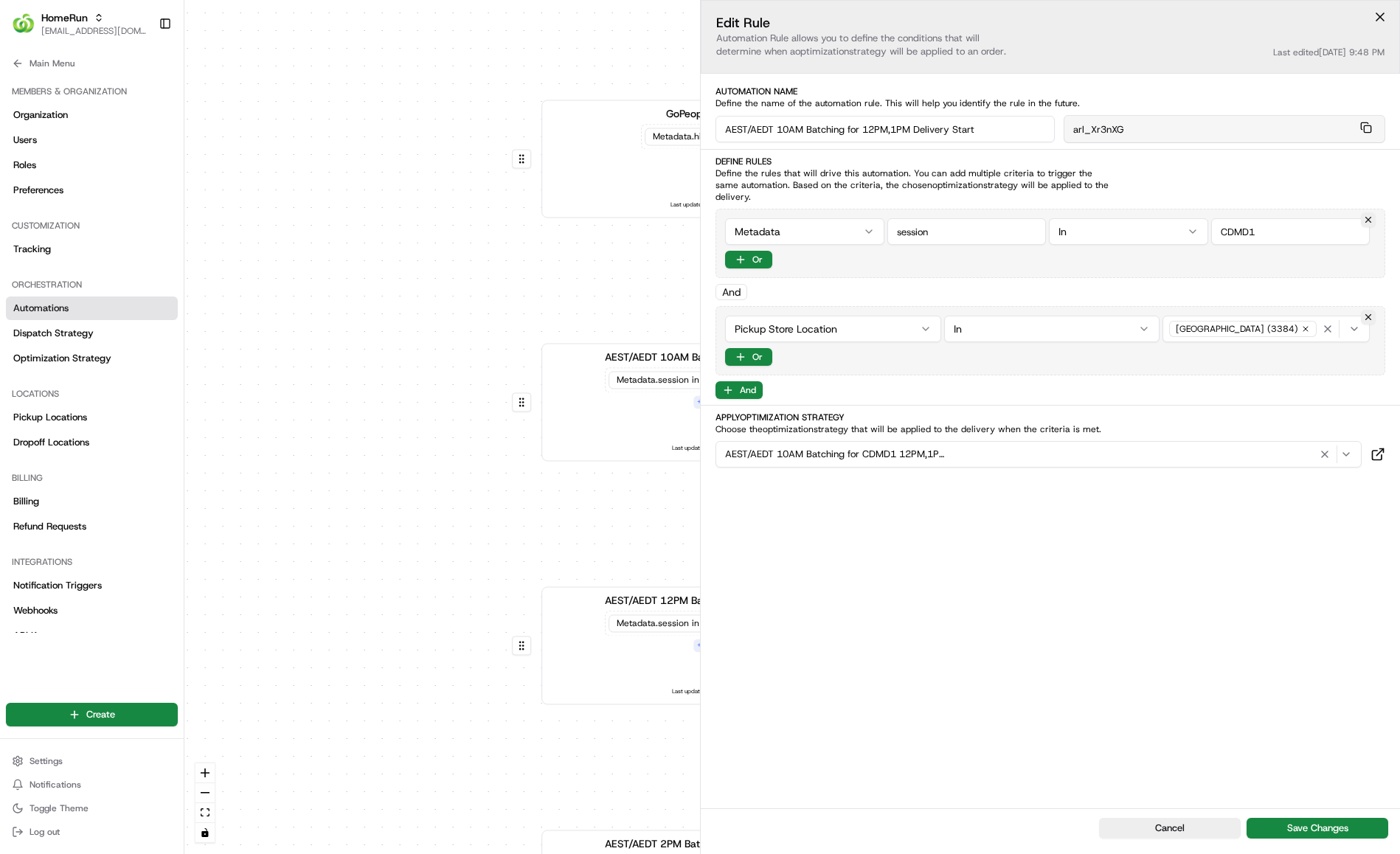
click at [465, 339] on div "0 0 0 0 0 0 0 0 0 0 0 0 0 0 0 0 0 0 0 0 0 0 0 0 0 0 0 0 0 0 0 0 0 0 0 0 0 0 0 0…" at bounding box center [792, 427] width 1216 height 854
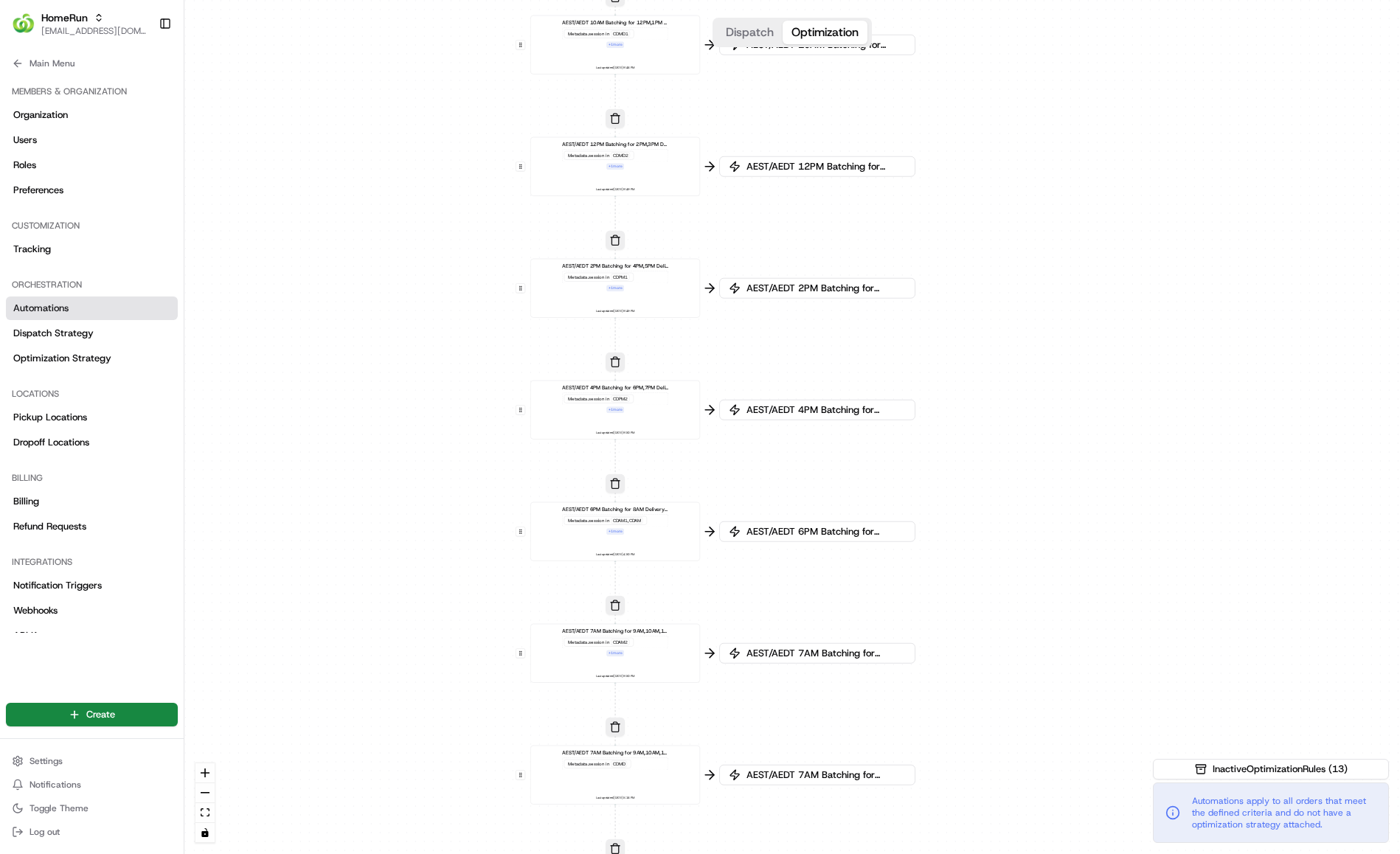
drag, startPoint x: 429, startPoint y: 557, endPoint x: 460, endPoint y: 178, distance: 380.3
click at [460, 178] on div "0 0 0 0 0 0 0 0 0 0 0 0 0 0 0 0 0 0 0 0 0 0 0 0 0 0 0 0 0 0 0 0 0 0 0 0 0 0 0 0…" at bounding box center [792, 427] width 1216 height 854
drag, startPoint x: 85, startPoint y: 327, endPoint x: 91, endPoint y: 362, distance: 35.5
click at [85, 327] on span "Dispatch Strategy" at bounding box center [54, 333] width 81 height 13
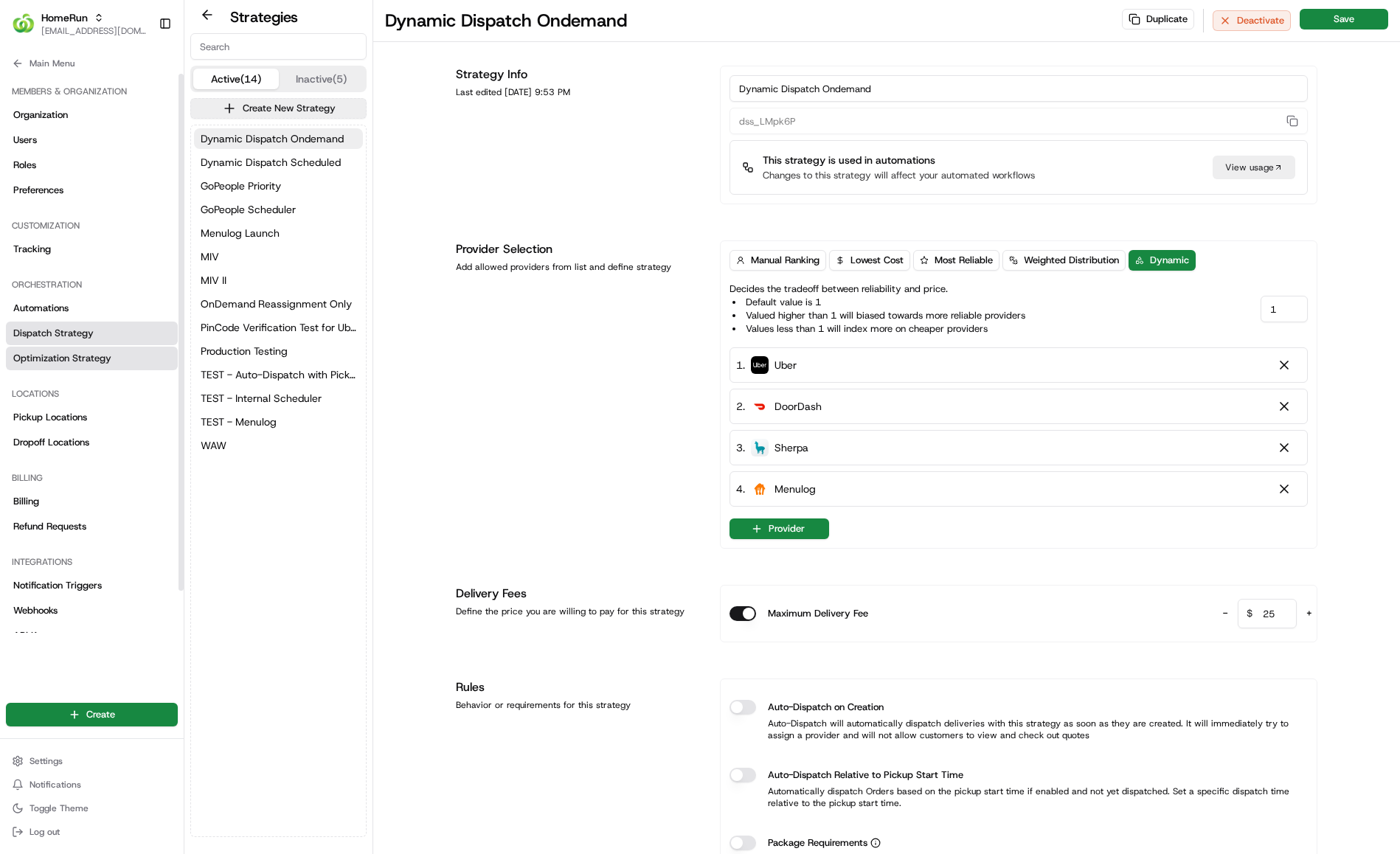
click at [91, 364] on span "Optimization Strategy" at bounding box center [62, 359] width 98 height 13
